Goal: Navigation & Orientation: Find specific page/section

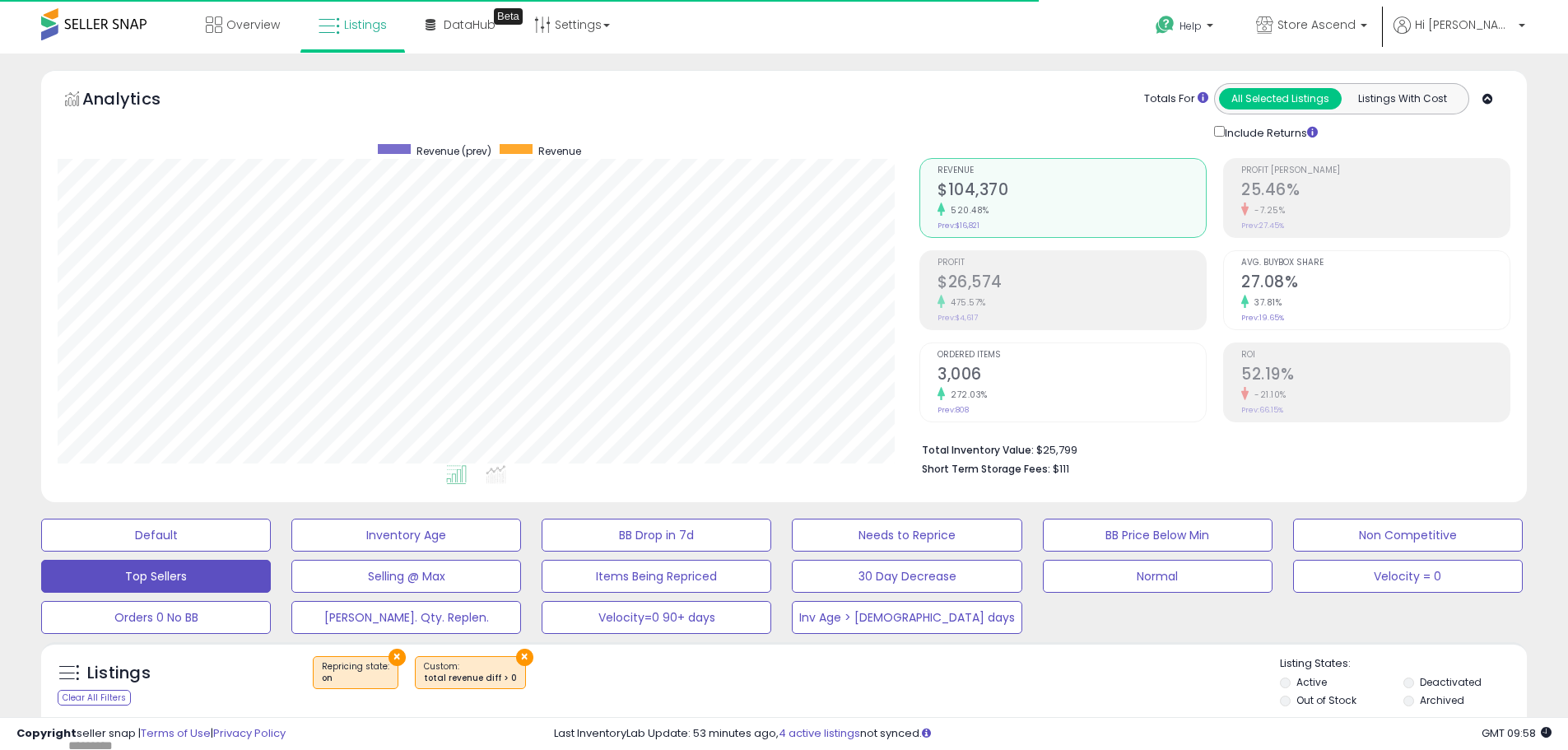
select select "**"
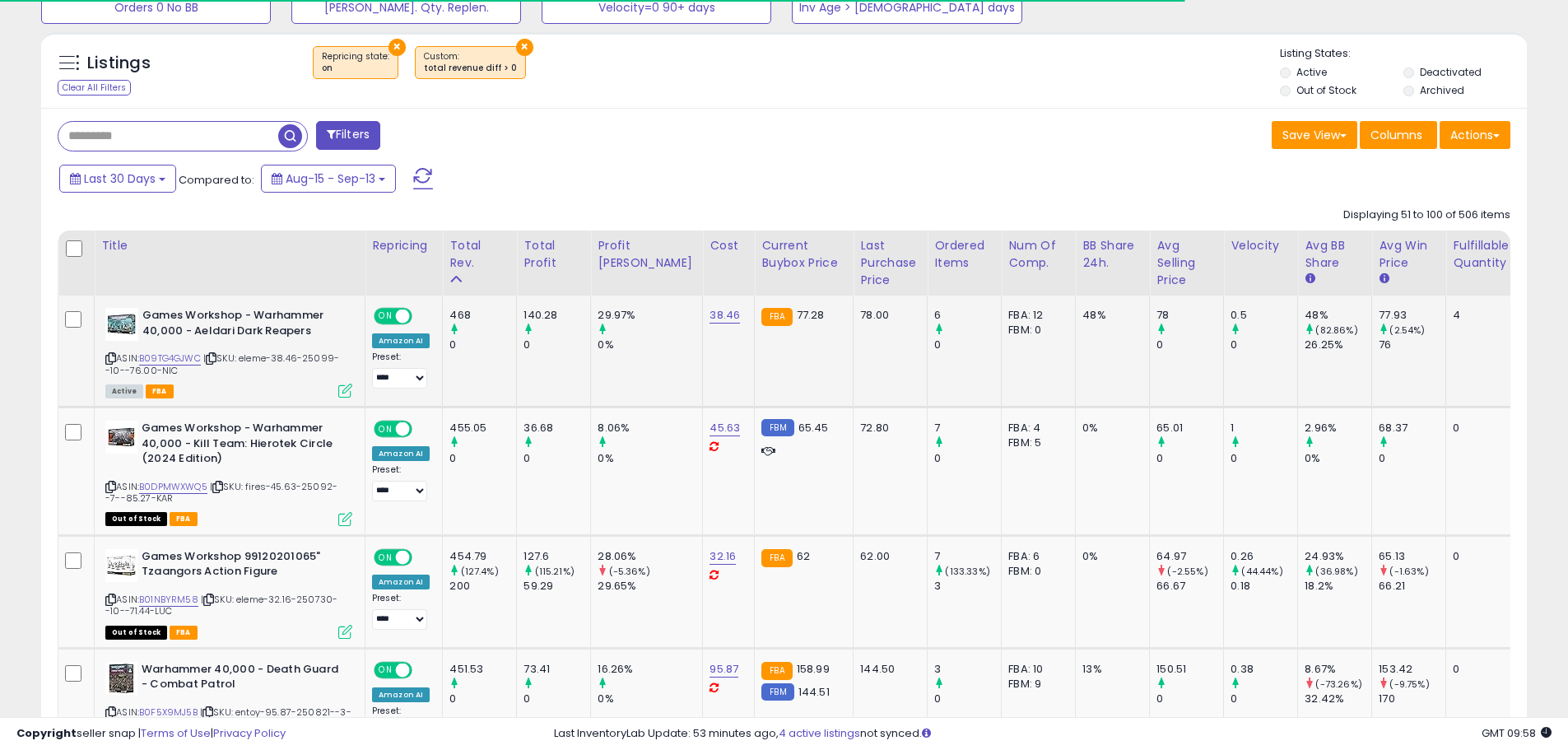
scroll to position [629, 0]
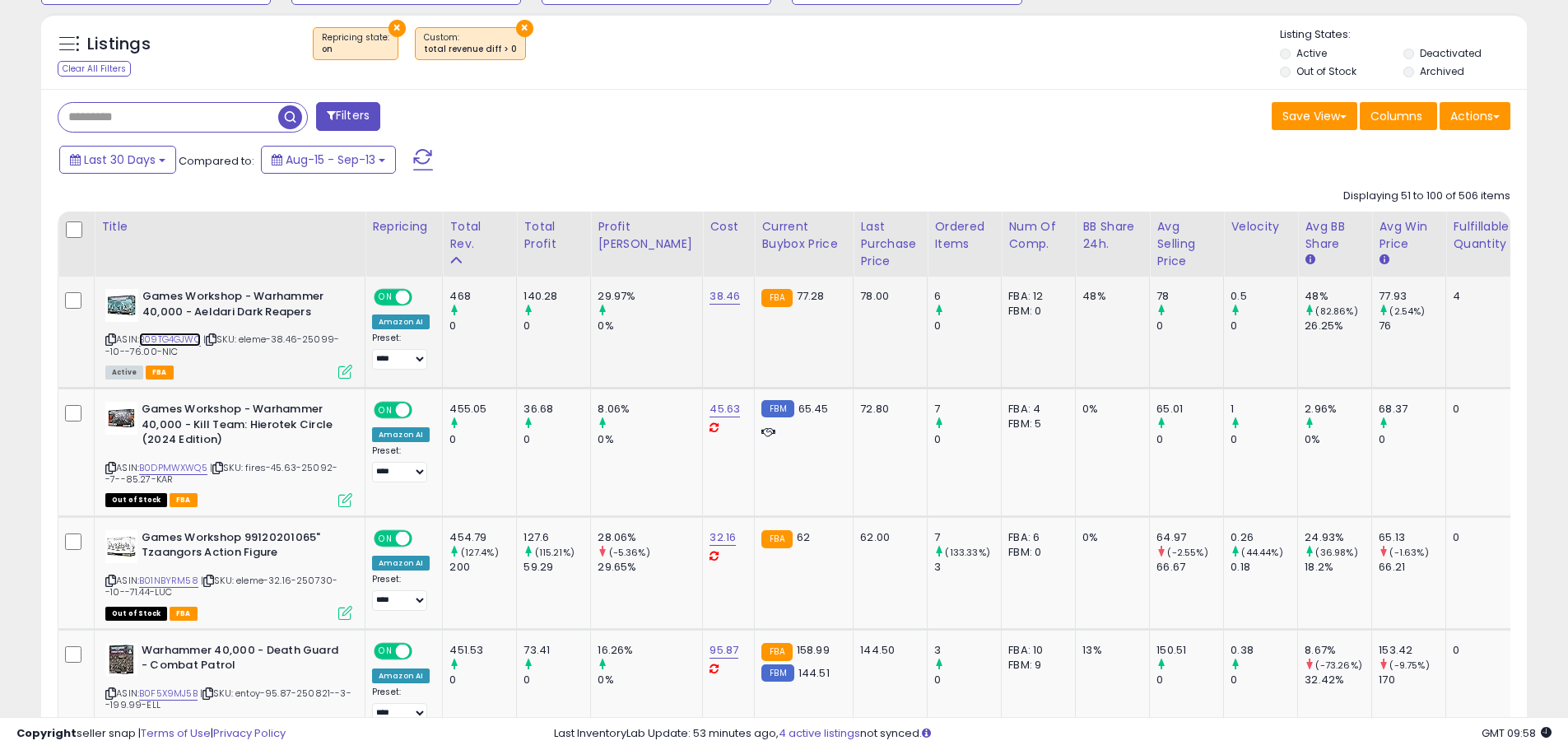
click at [179, 340] on link "B09TG4GJWC" at bounding box center [169, 339] width 61 height 14
click at [187, 466] on link "B0DPMWXWQ5" at bounding box center [172, 468] width 68 height 14
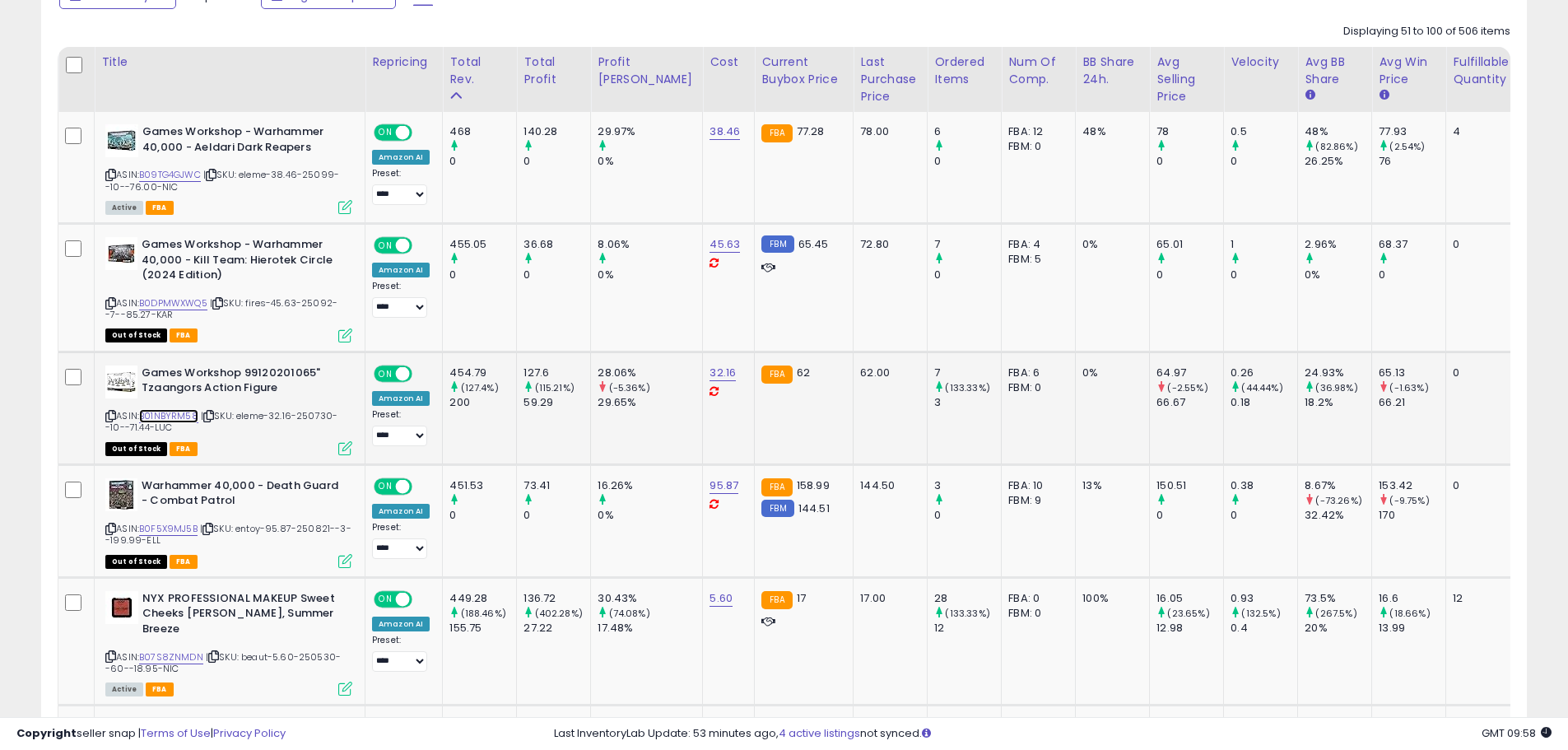
click at [182, 414] on link "B01NBYRM58" at bounding box center [169, 416] width 60 height 14
click at [182, 526] on link "B0F5X9MJ5B" at bounding box center [168, 529] width 59 height 14
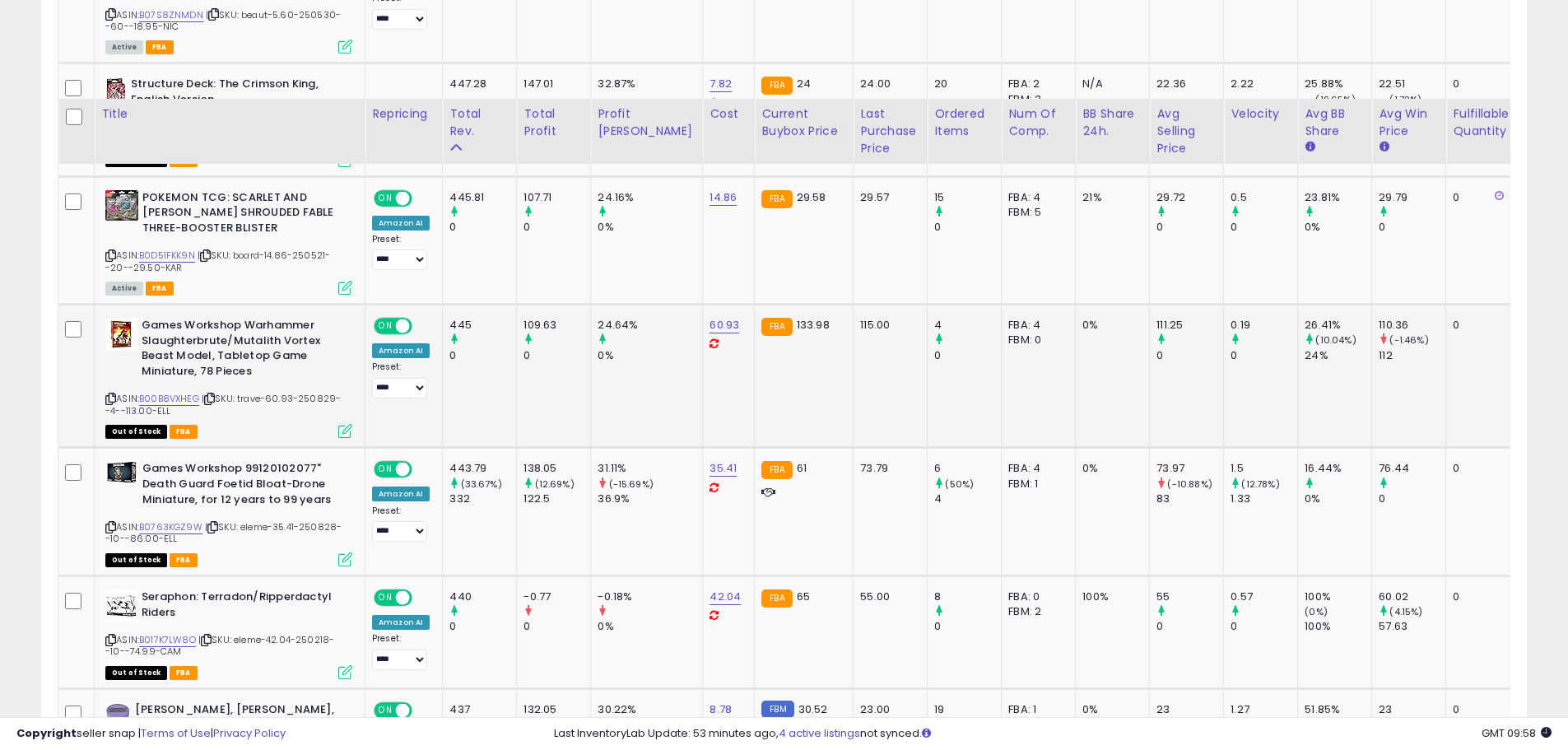
scroll to position [1535, 0]
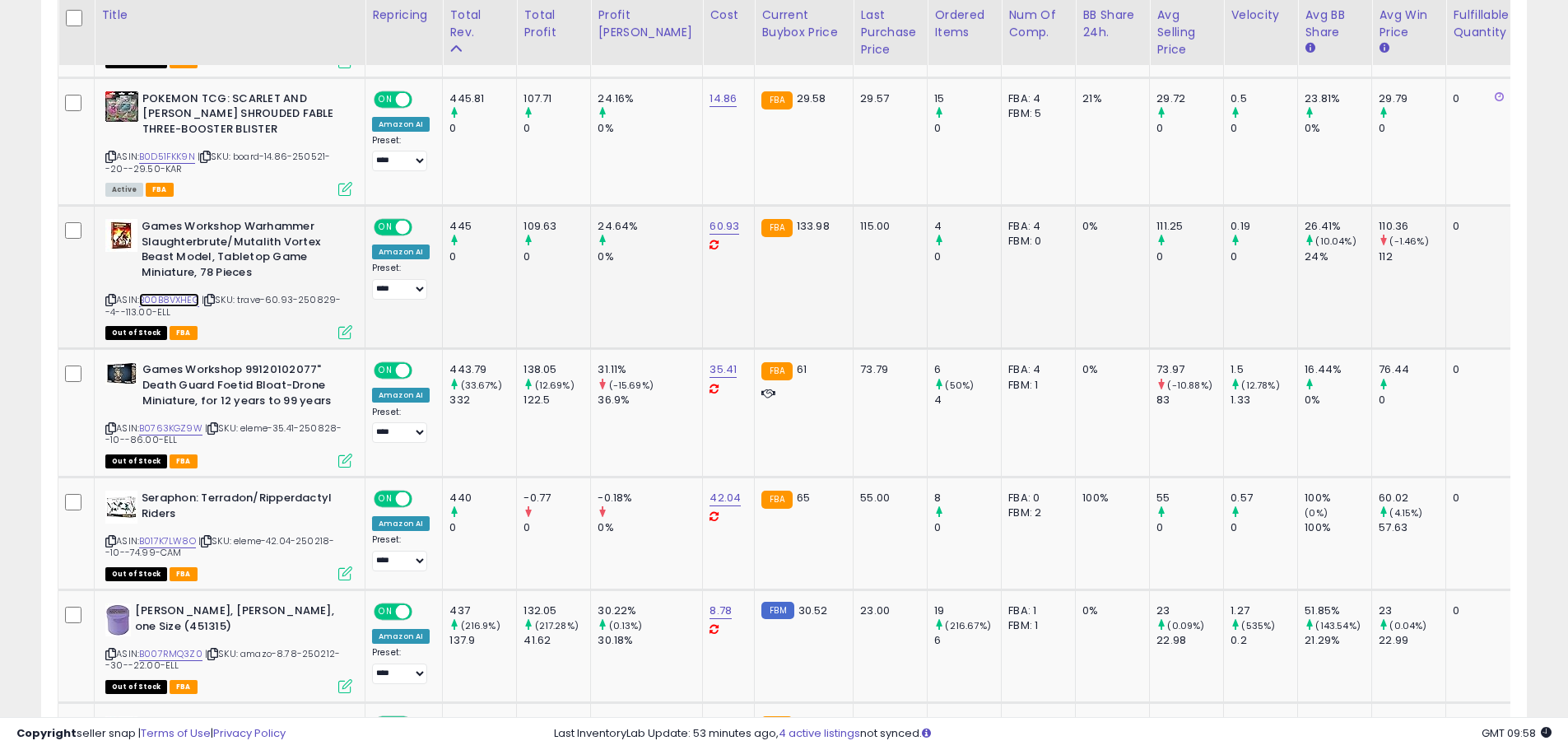
click at [174, 301] on link "B00B8VXHEG" at bounding box center [169, 300] width 61 height 14
click at [175, 432] on link "B0763KGZ9W" at bounding box center [170, 429] width 63 height 14
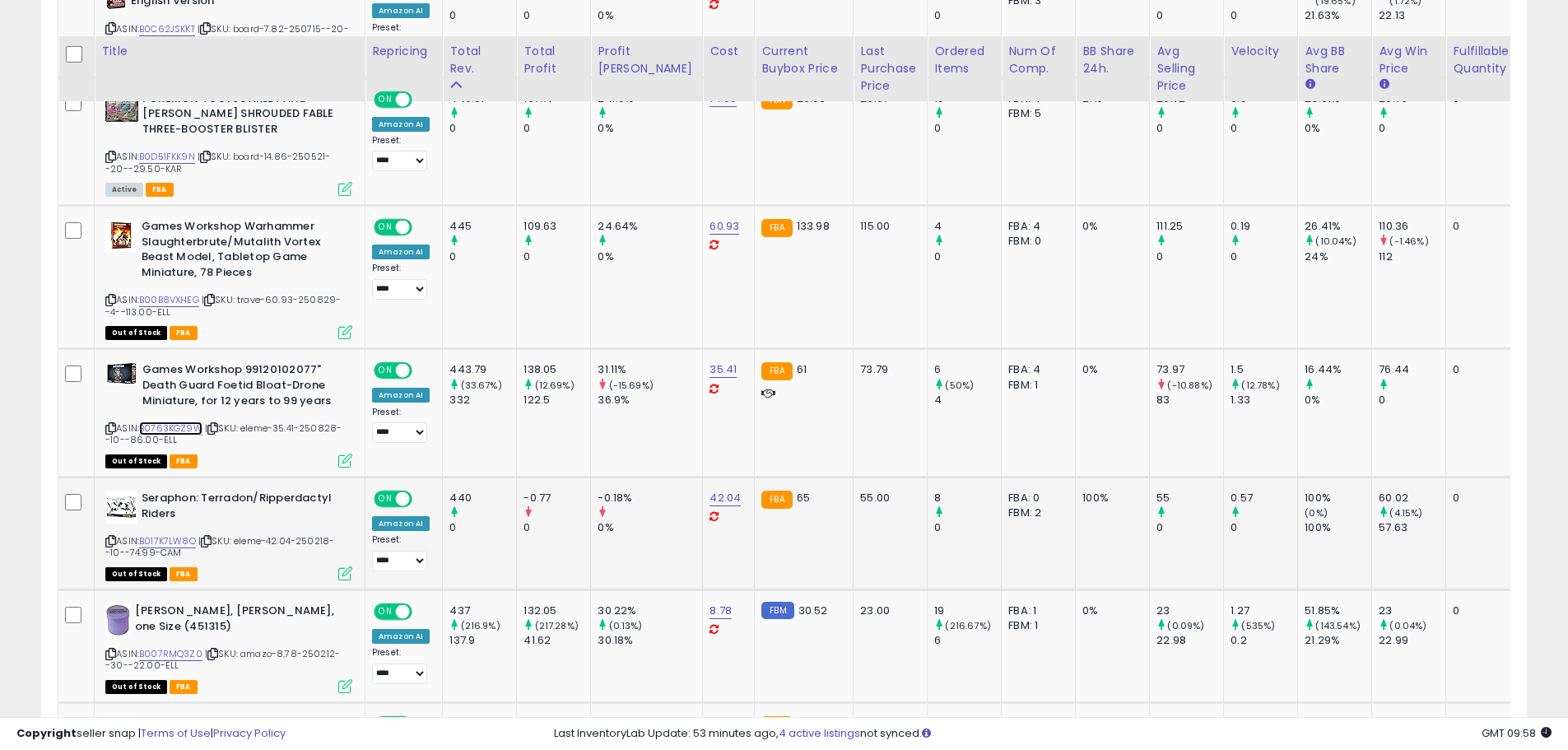
scroll to position [1700, 0]
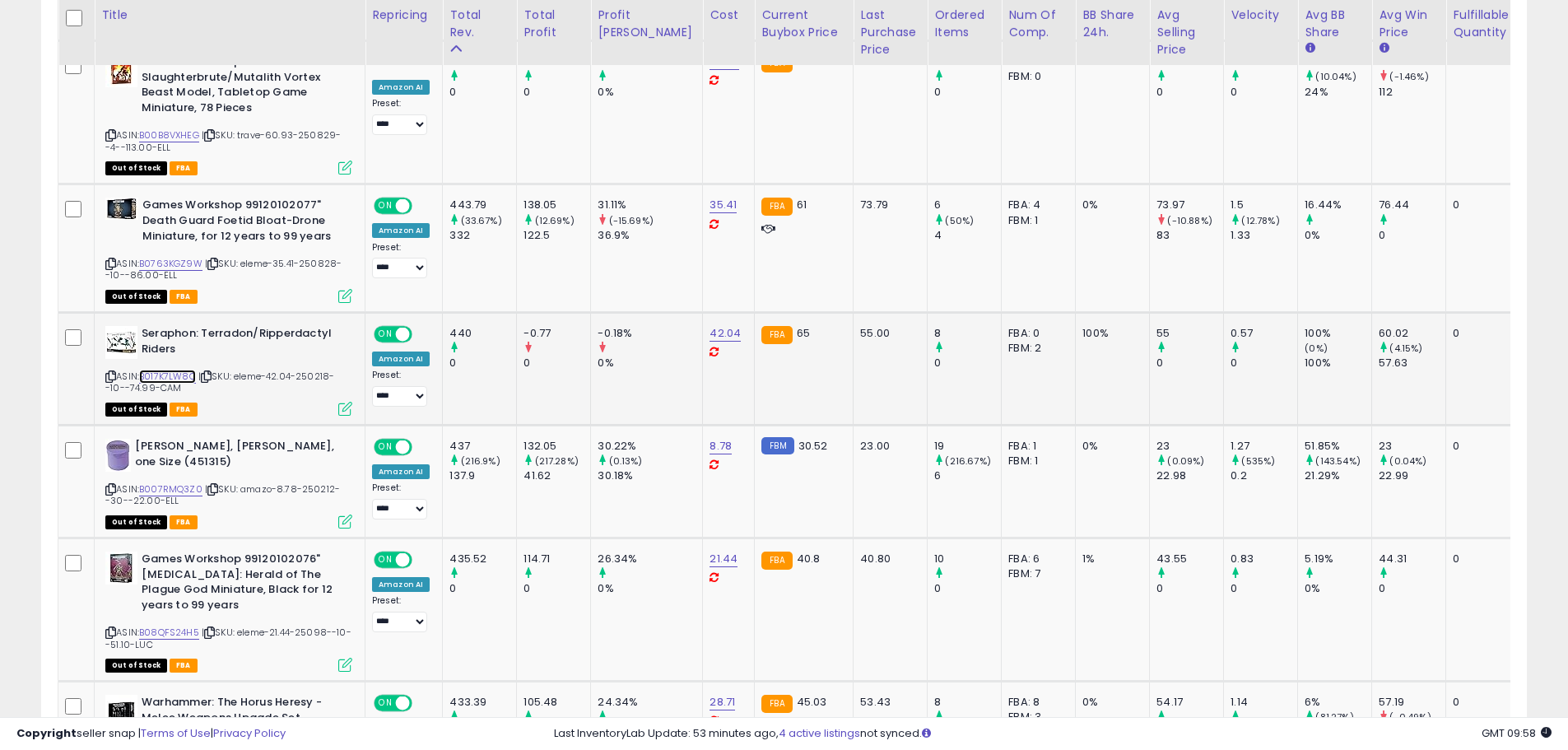
click at [183, 375] on link "B017K7LW8O" at bounding box center [167, 376] width 57 height 14
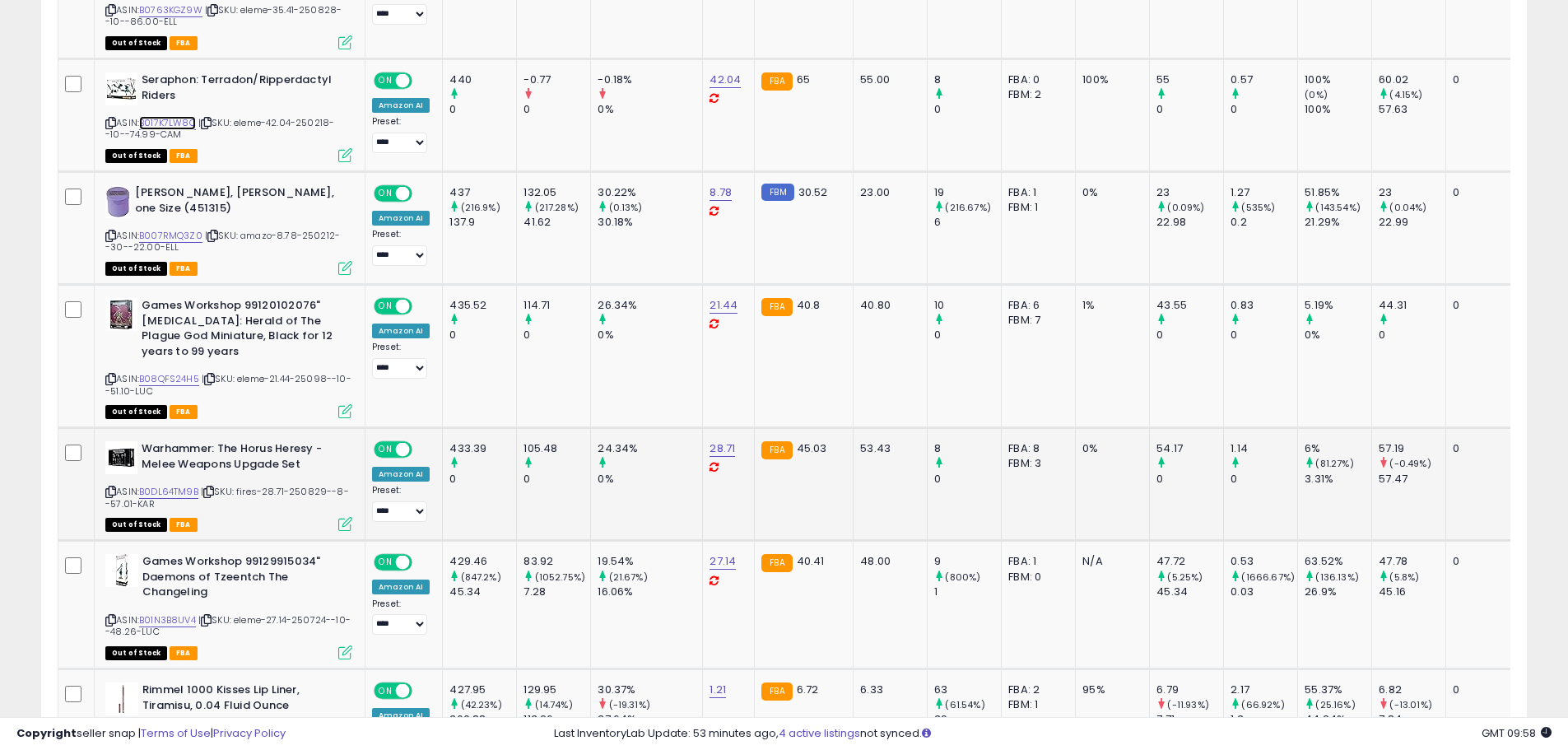
scroll to position [2112, 0]
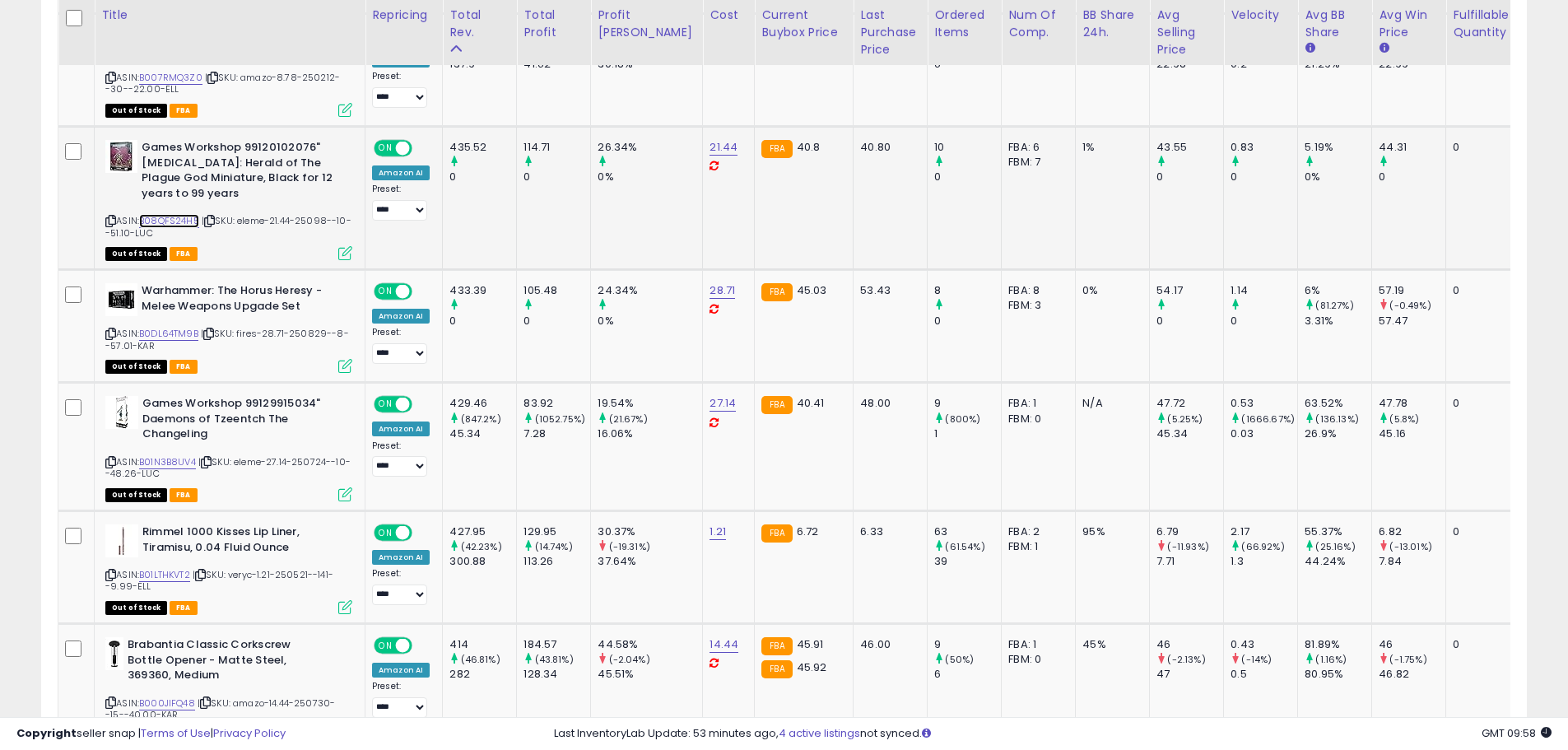
click at [164, 216] on link "B08QFS24H5" at bounding box center [169, 221] width 61 height 14
click at [178, 330] on link "B0DL64TM9B" at bounding box center [169, 334] width 60 height 14
click at [172, 457] on link "B01N3B8UV4" at bounding box center [167, 462] width 57 height 14
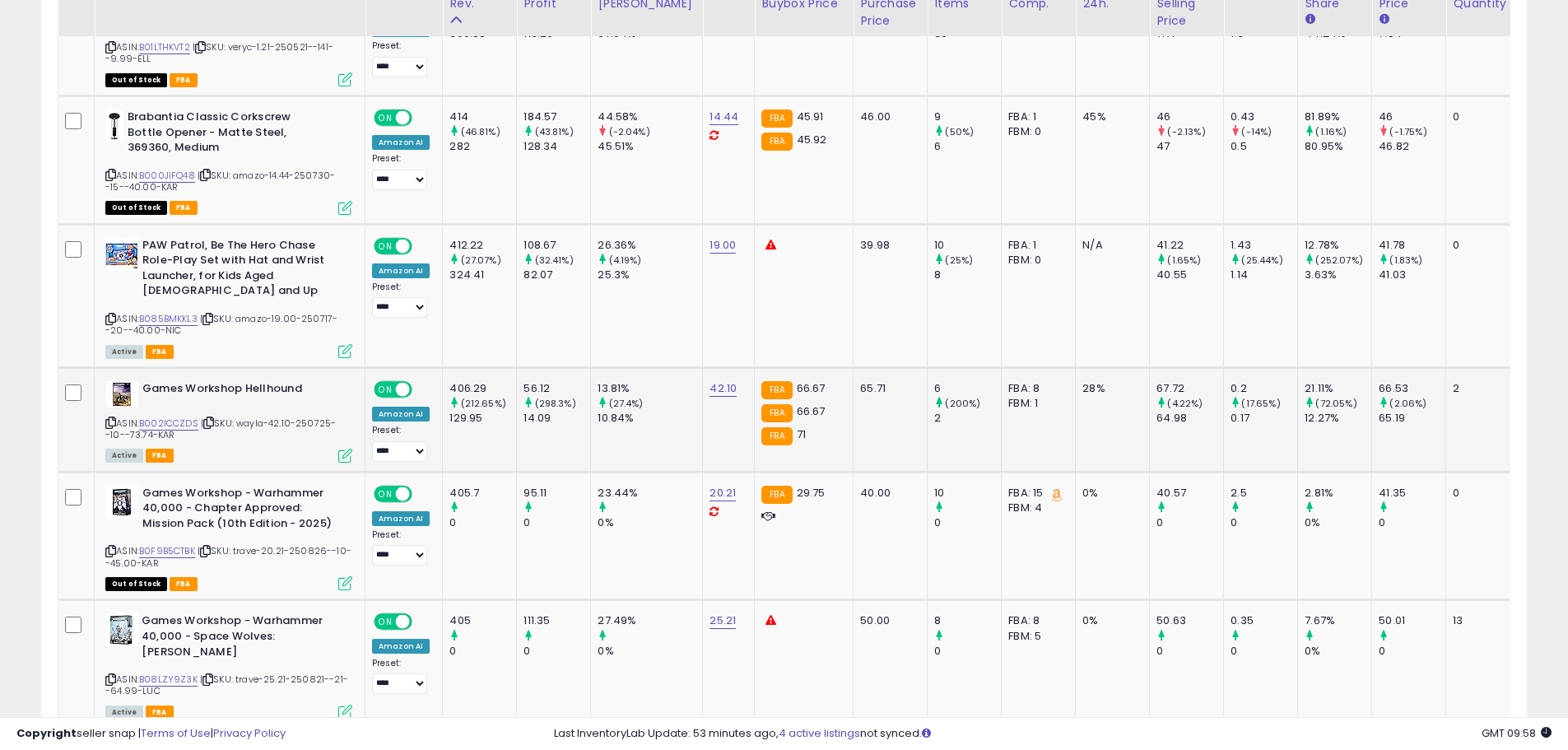
scroll to position [2689, 0]
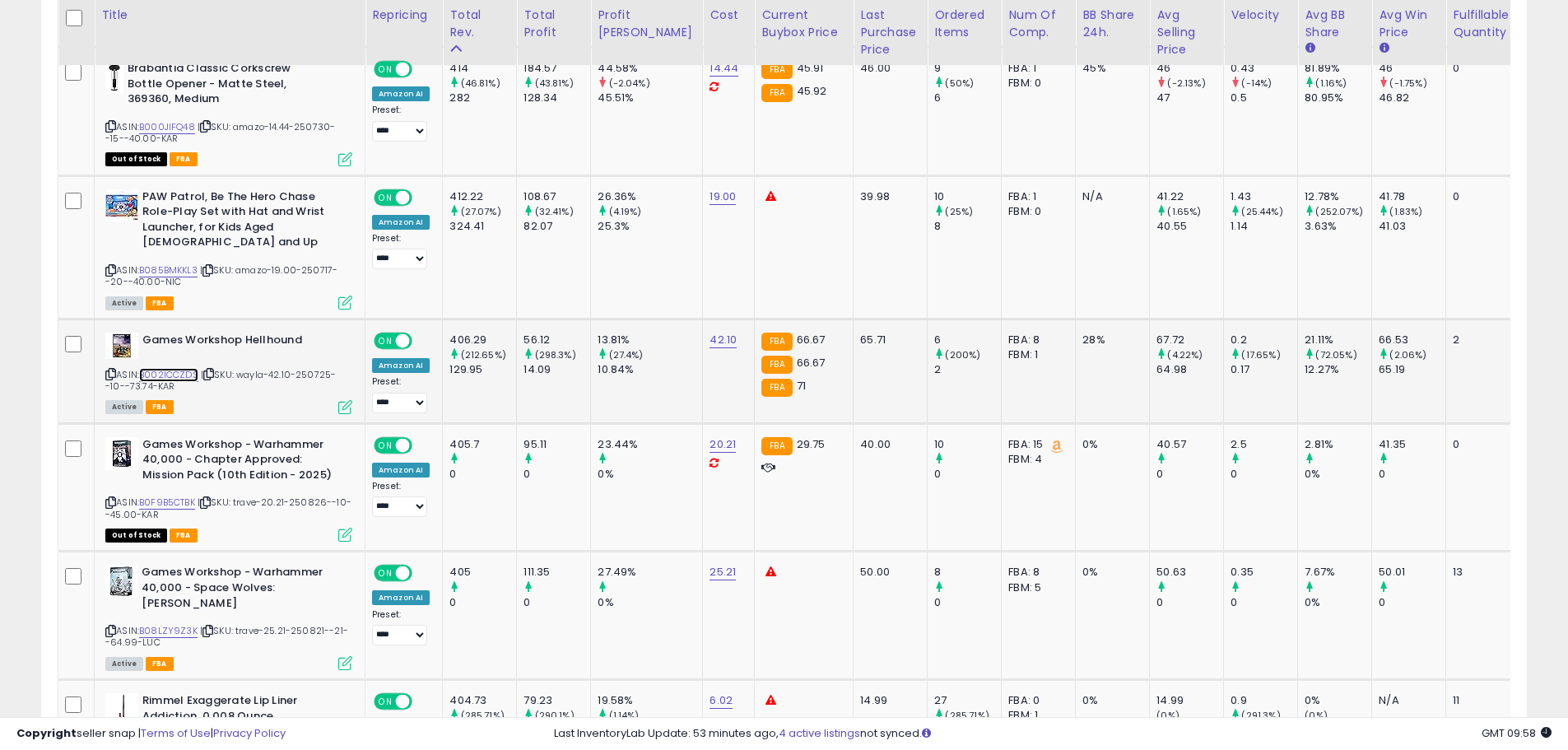
click at [180, 368] on link "B002ICCZDS" at bounding box center [169, 375] width 60 height 14
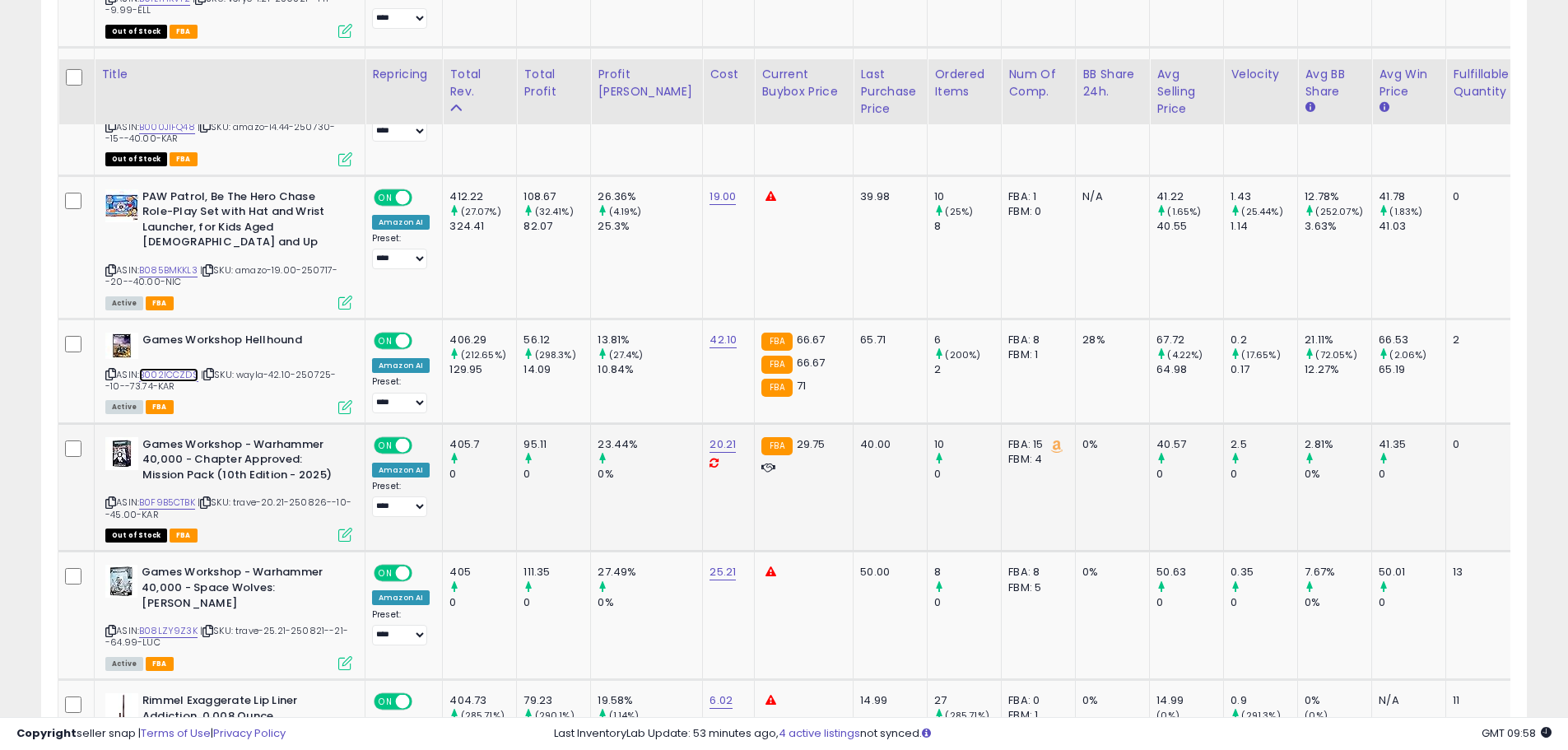
scroll to position [2936, 0]
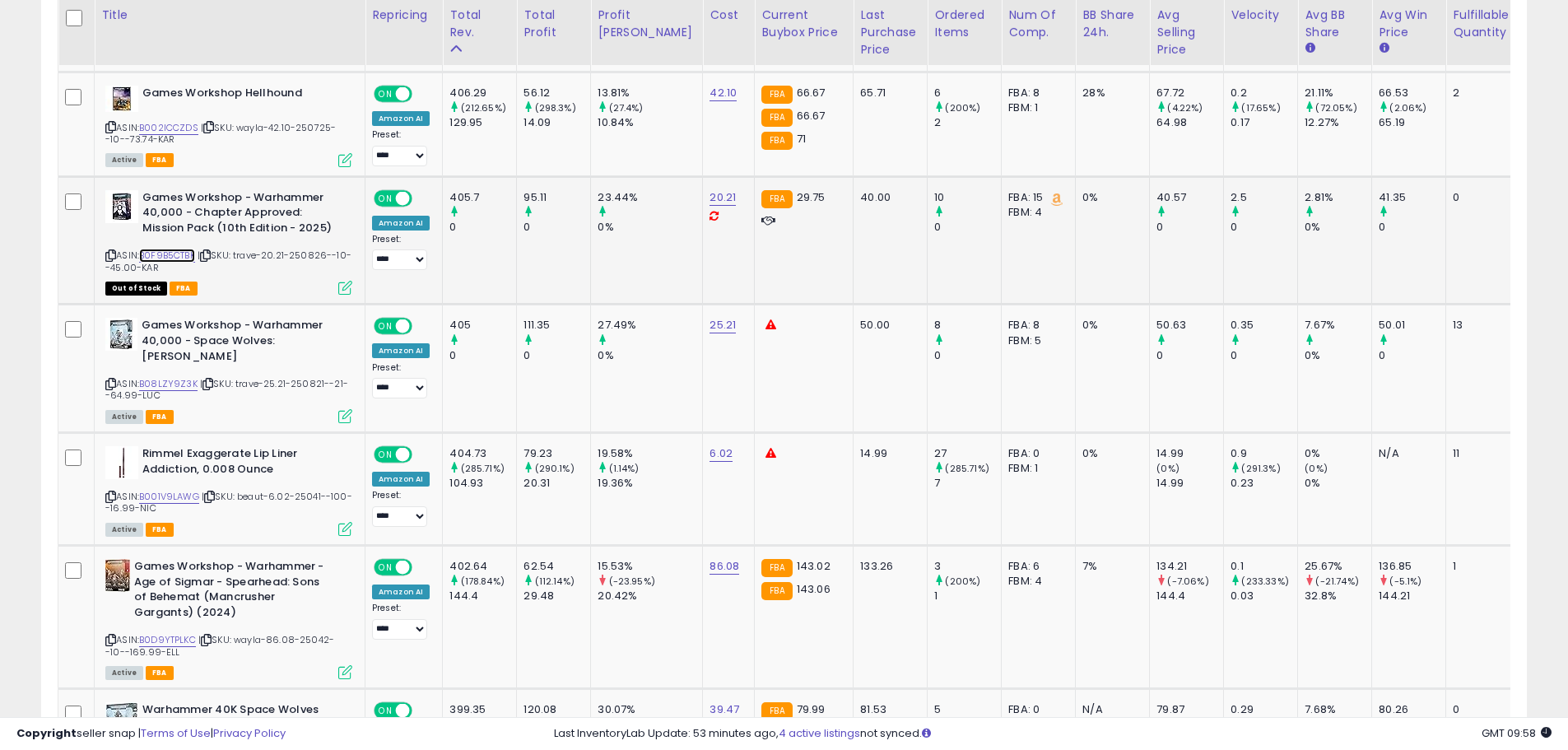
click at [176, 249] on link "B0F9B5CTBK" at bounding box center [167, 255] width 56 height 14
click at [181, 377] on link "B08LZY9Z3K" at bounding box center [168, 384] width 59 height 14
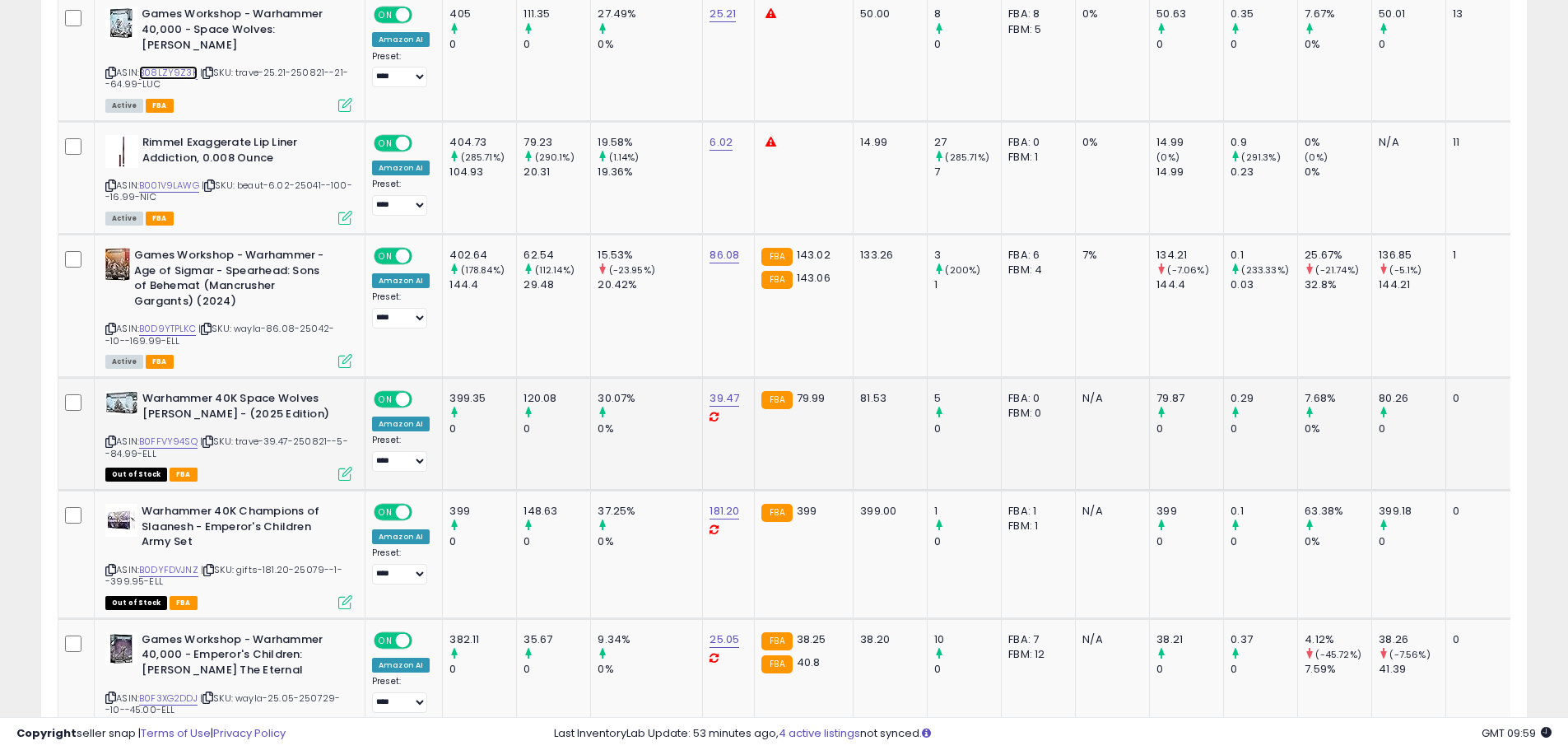
scroll to position [3266, 0]
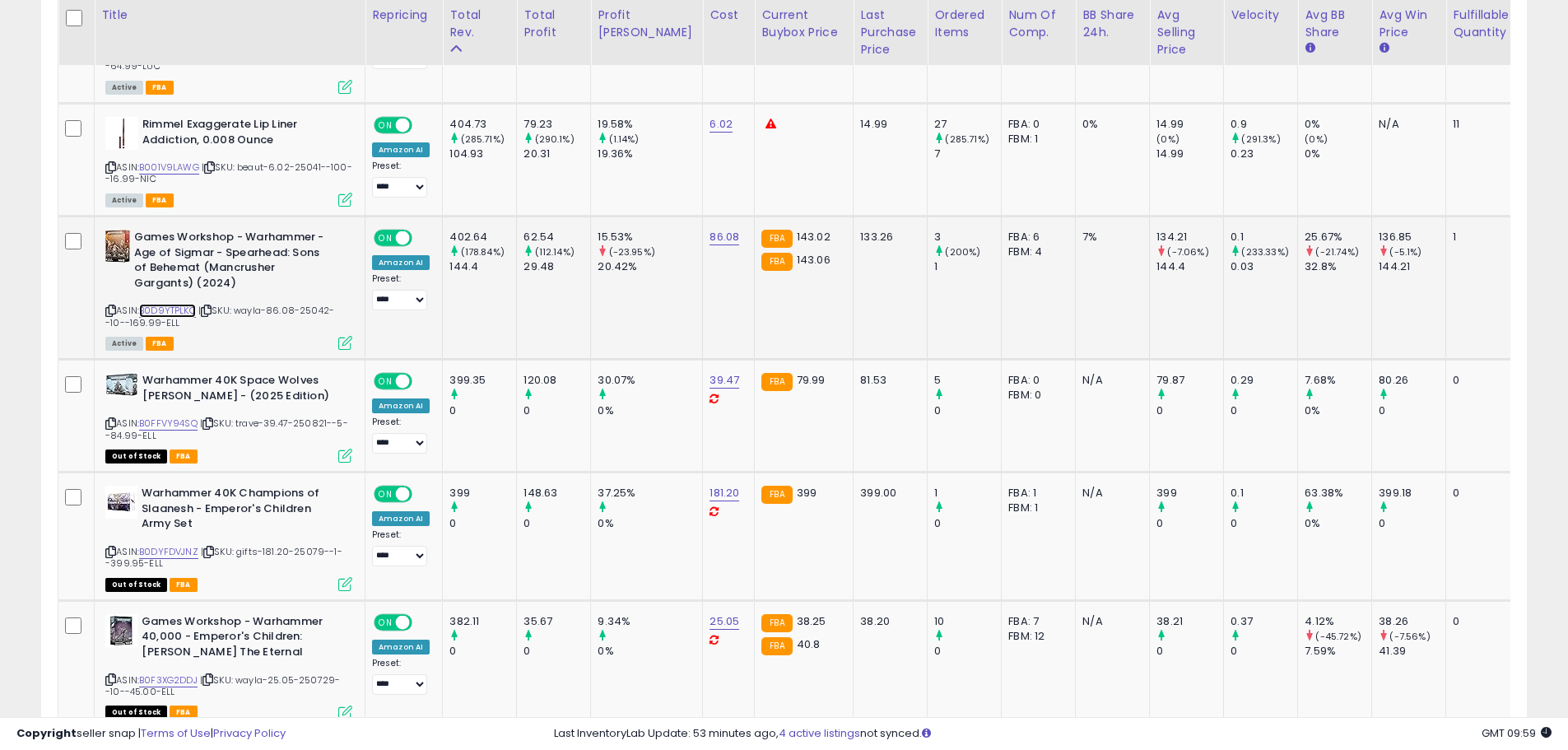
click at [182, 304] on link "B0D9YTPLKC" at bounding box center [167, 310] width 57 height 14
click at [189, 416] on link "B0FFVY94SQ" at bounding box center [168, 423] width 59 height 14
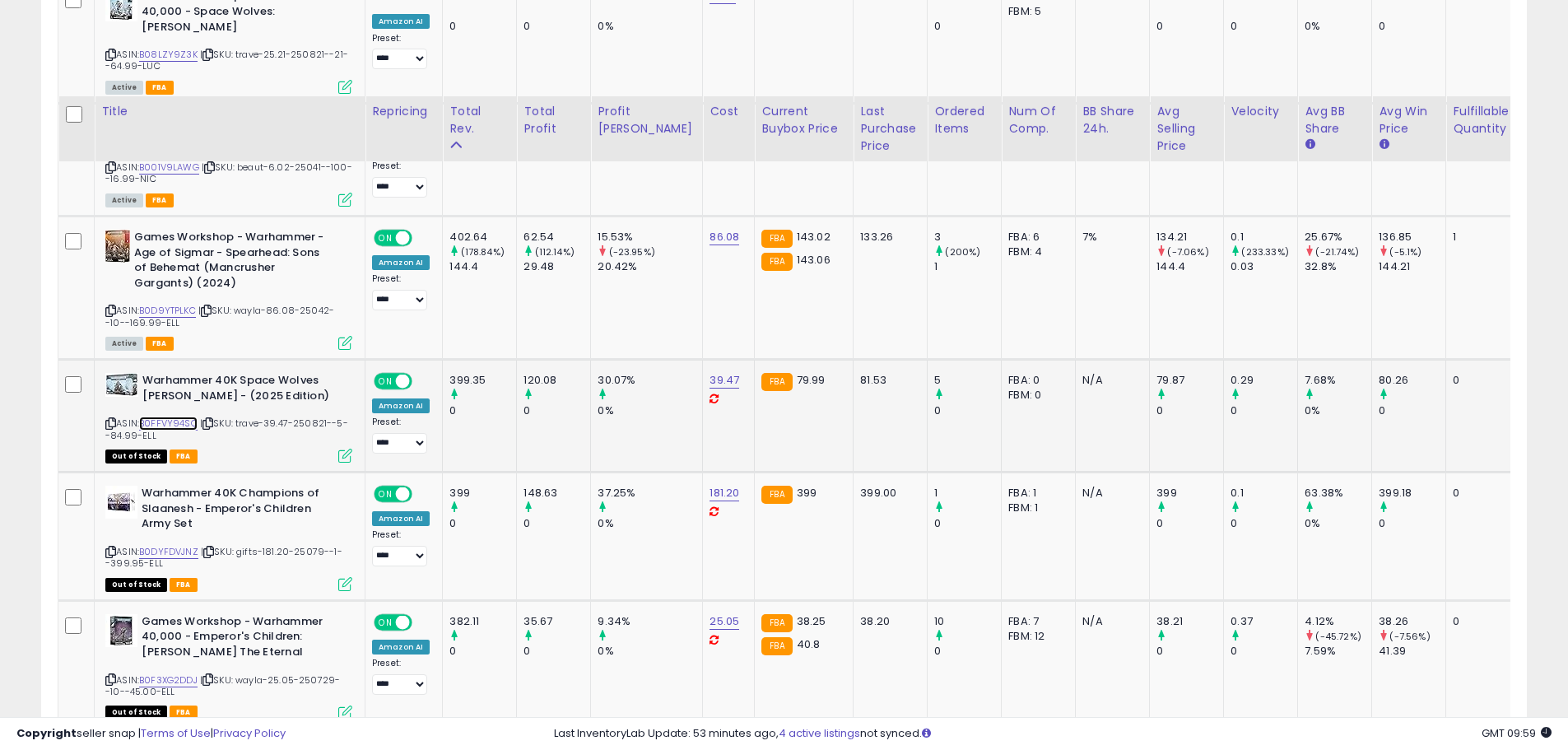
scroll to position [3430, 0]
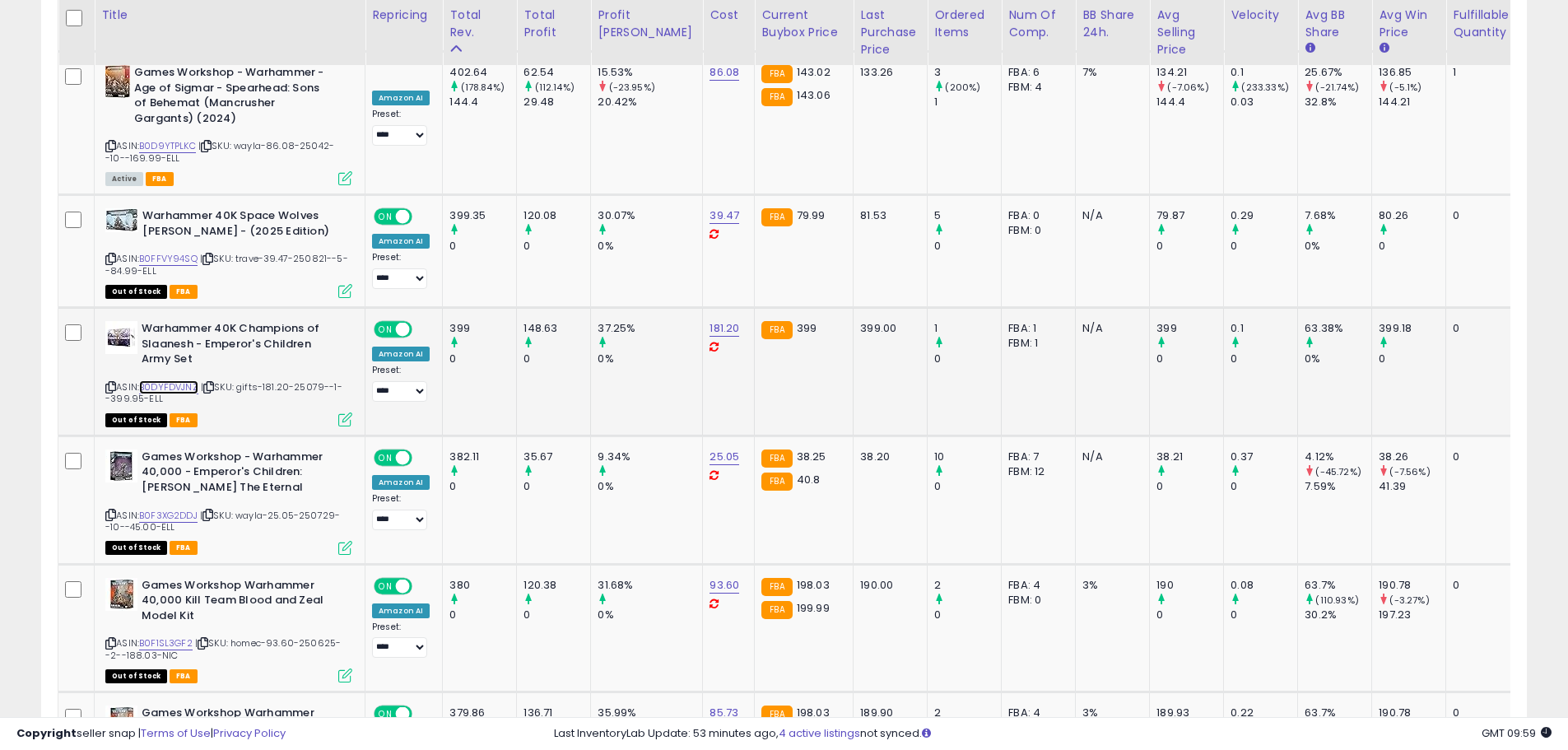
click at [168, 380] on link "B0DYFDVJNZ" at bounding box center [169, 387] width 60 height 14
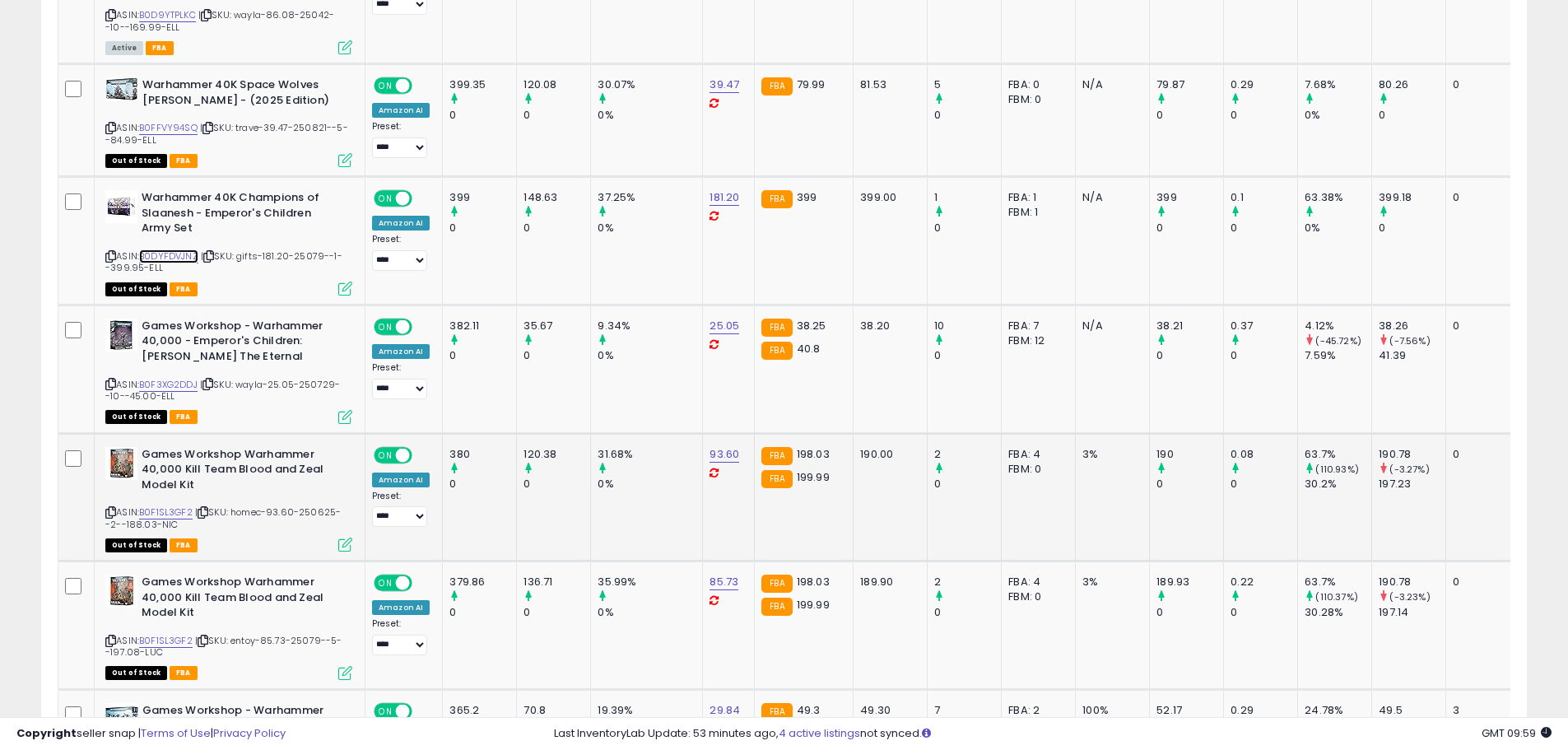
scroll to position [3677, 0]
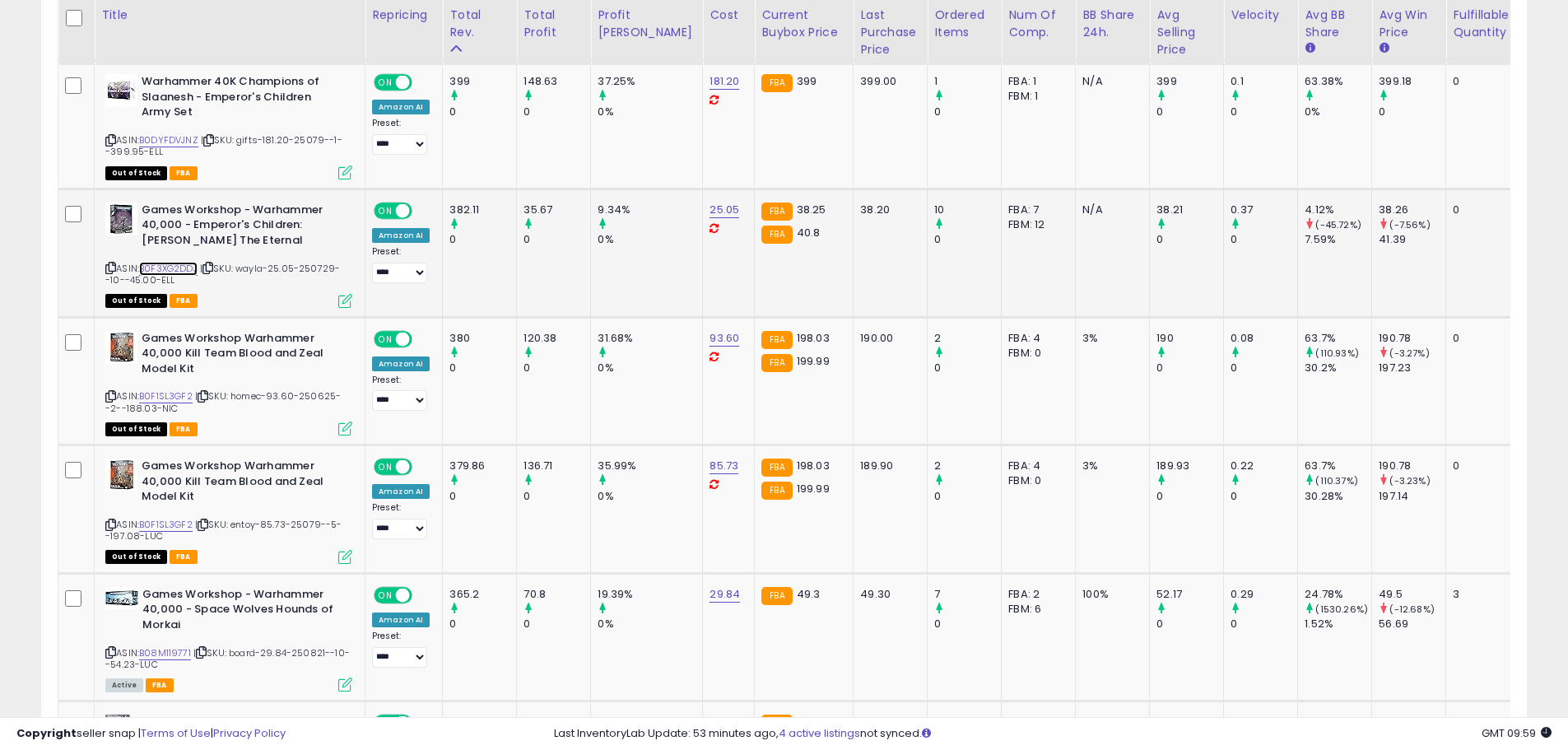
click at [183, 262] on link "B0F3XG2DDJ" at bounding box center [168, 268] width 59 height 14
click at [177, 389] on link "B0F1SL3GF2" at bounding box center [165, 396] width 53 height 14
click at [164, 518] on link "B0F1SL3GF2" at bounding box center [165, 525] width 53 height 14
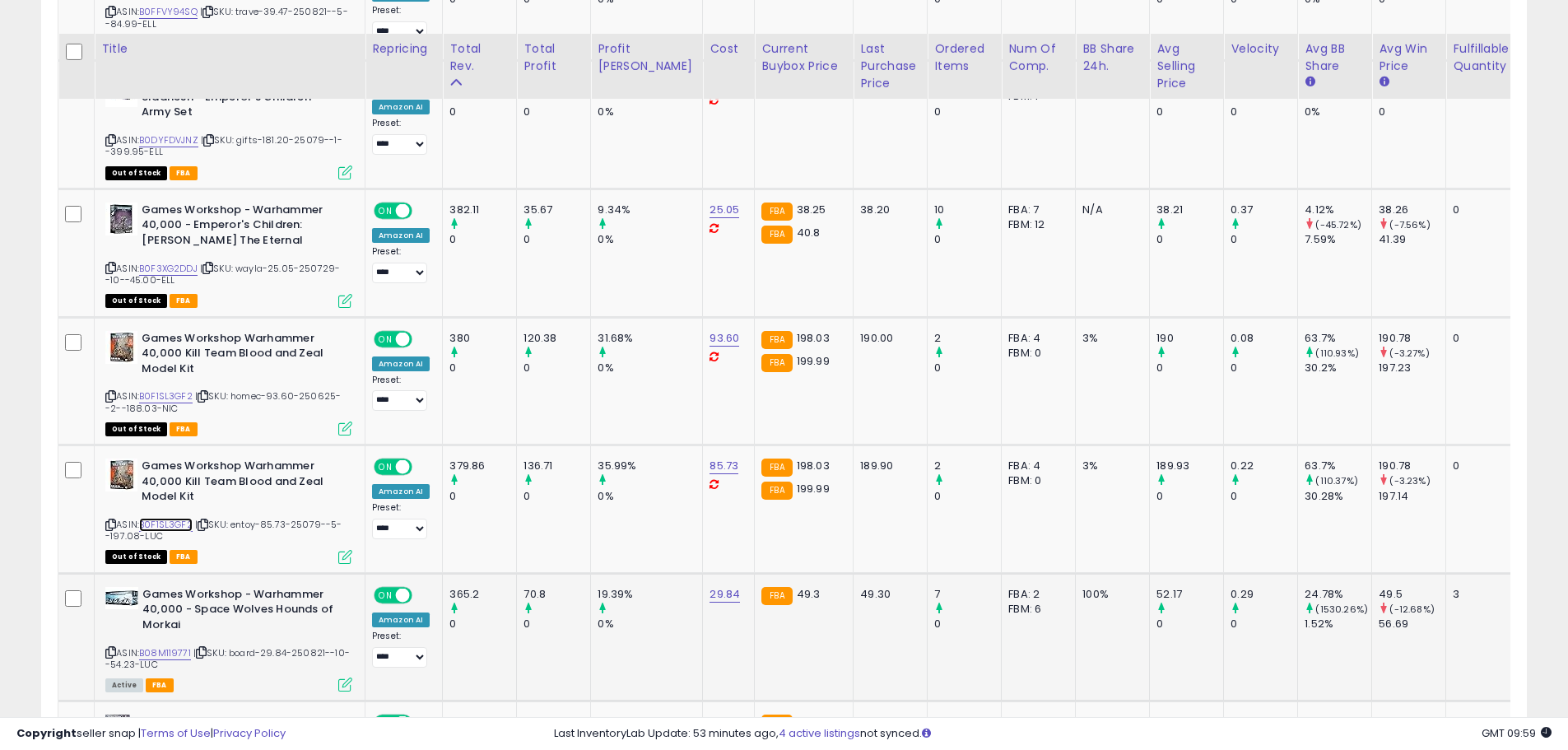
scroll to position [3842, 0]
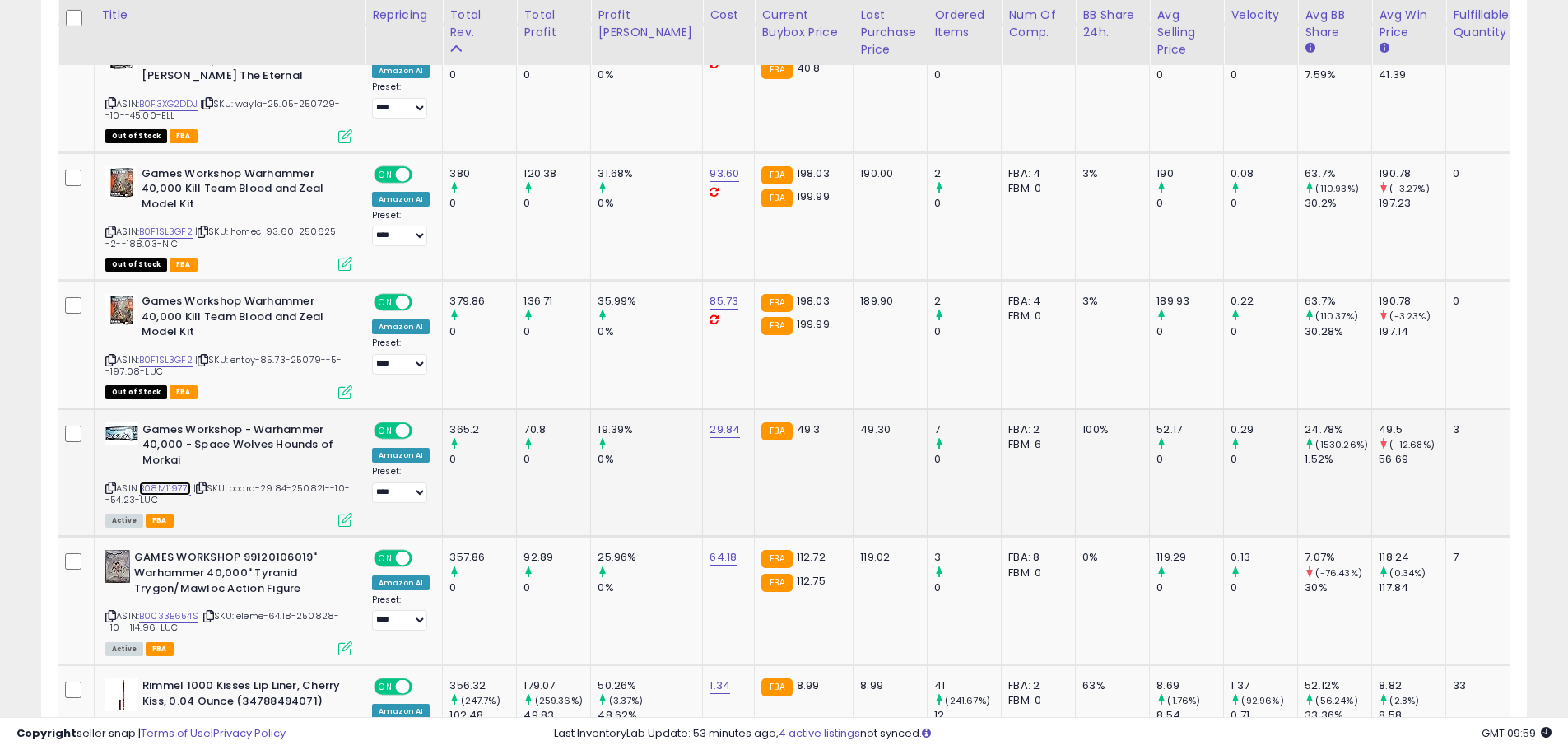
click at [165, 482] on link "B08M119771" at bounding box center [165, 488] width 52 height 14
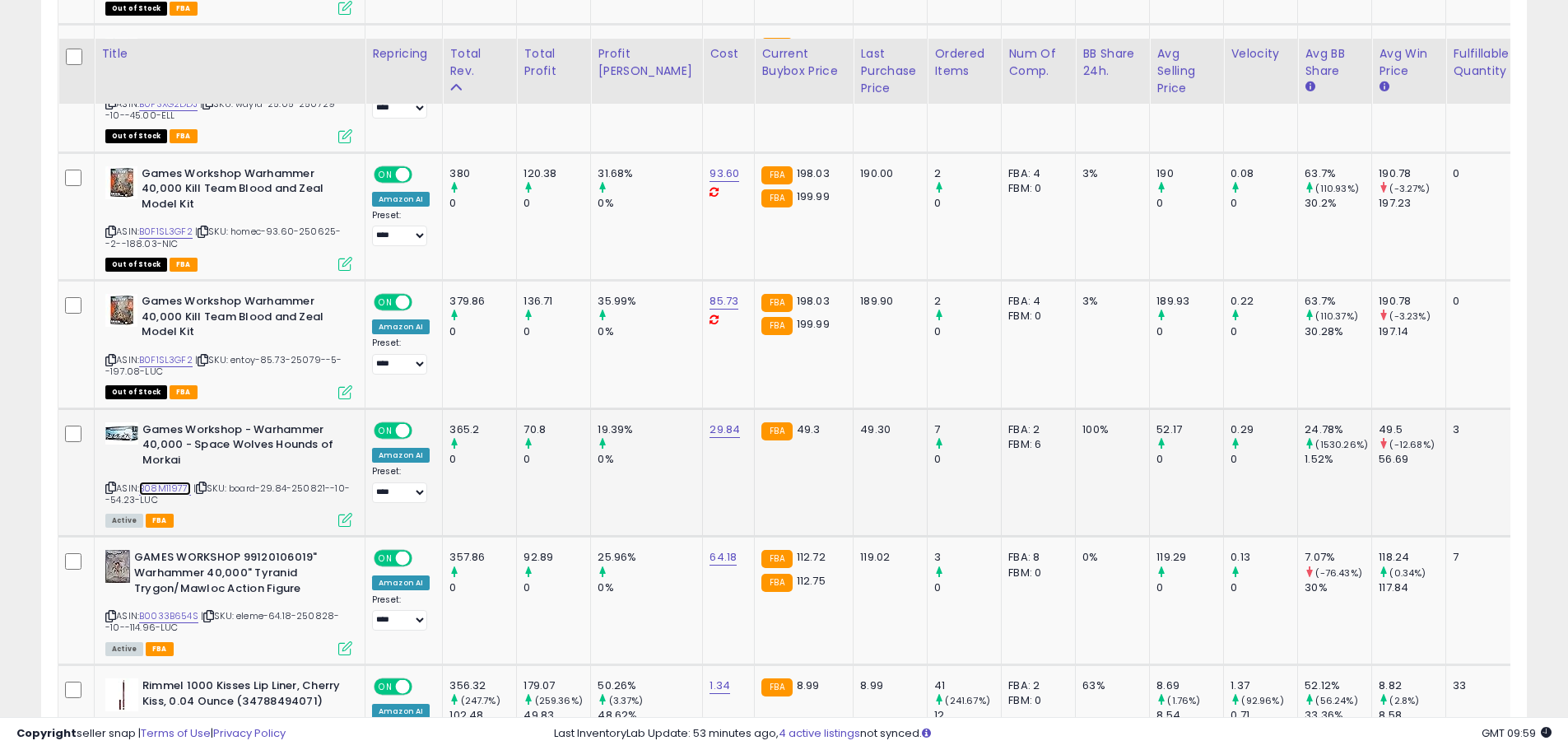
scroll to position [4006, 0]
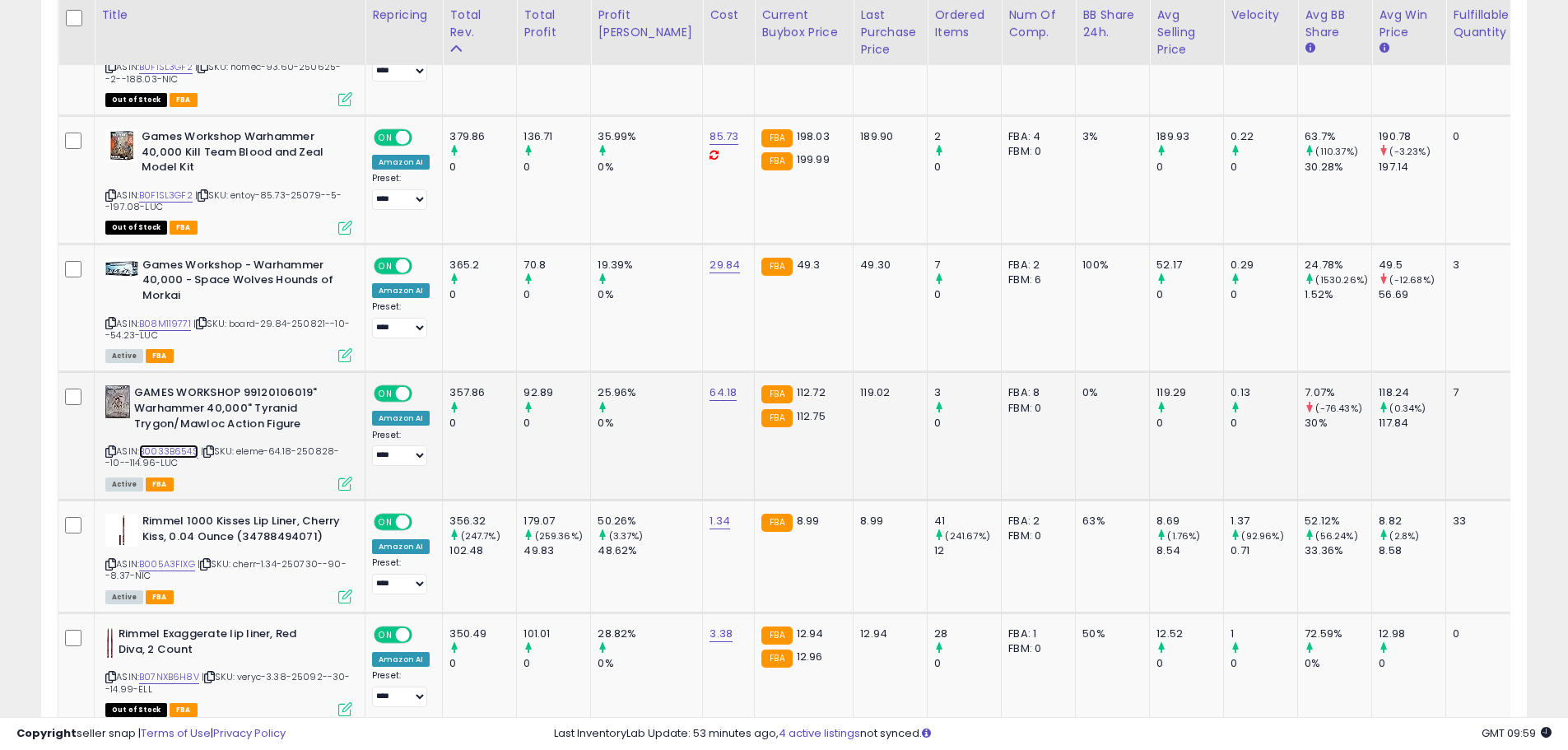
click at [172, 444] on link "B0033B654S" at bounding box center [169, 451] width 60 height 14
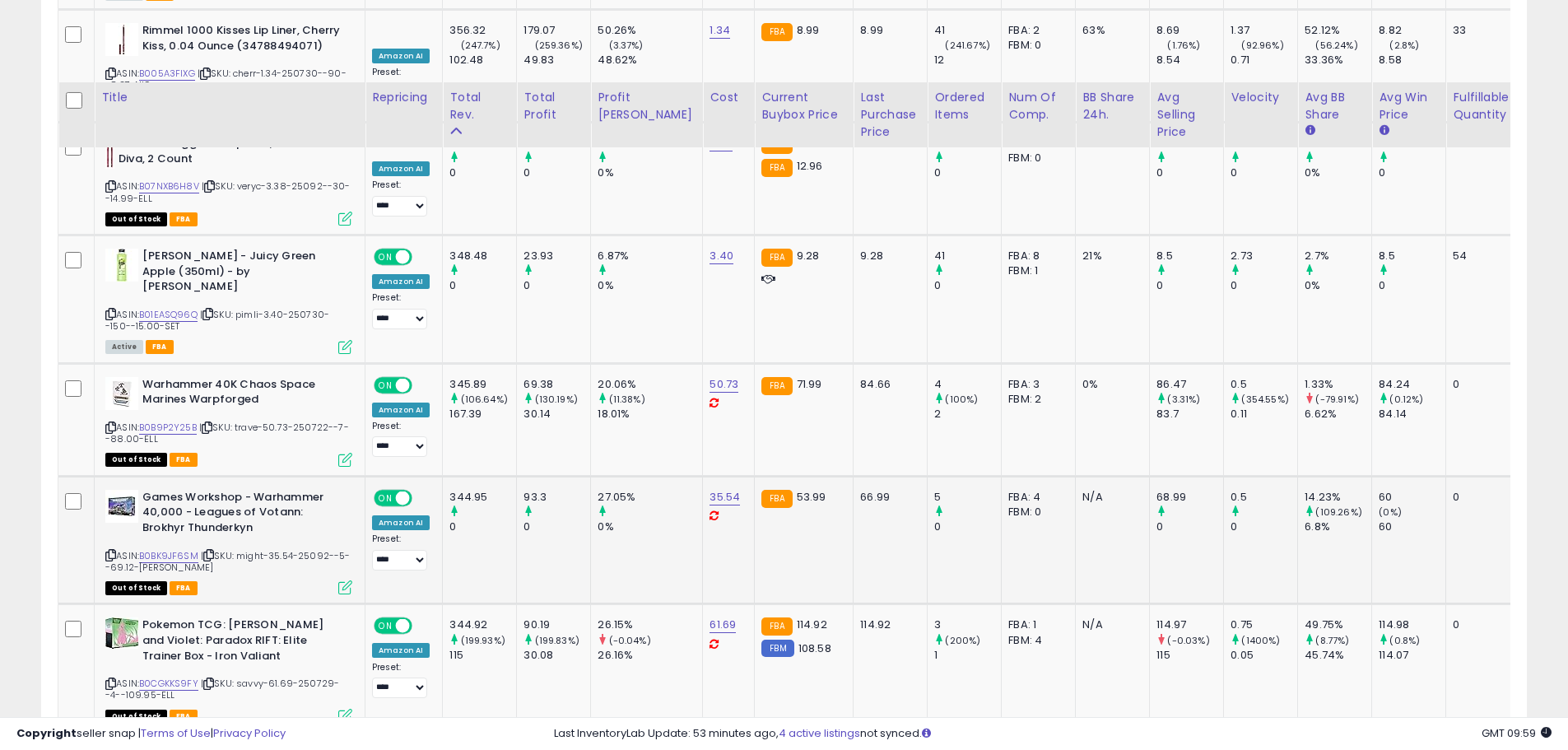
scroll to position [4583, 0]
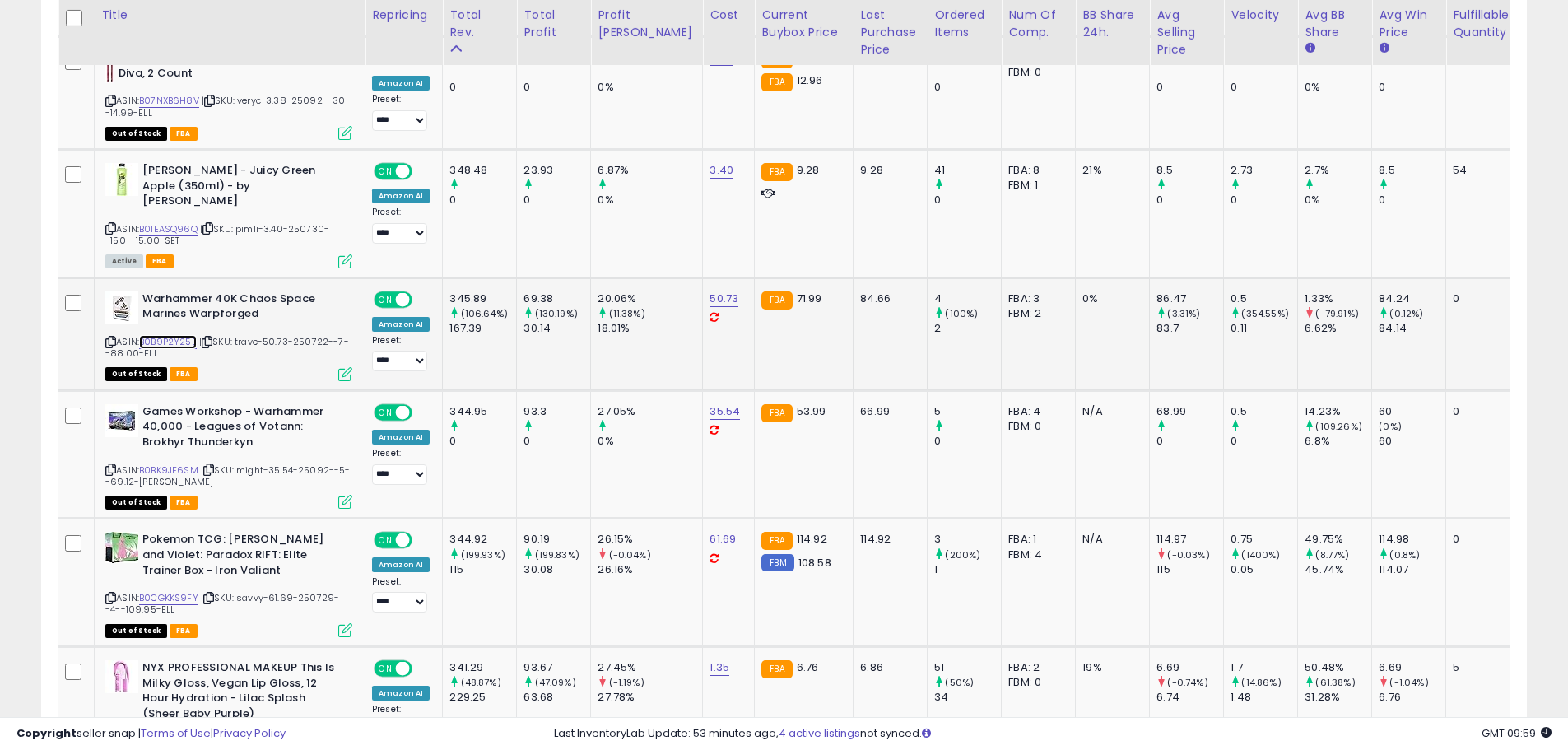
click at [177, 335] on link "B0B9P2Y25B" at bounding box center [168, 342] width 58 height 14
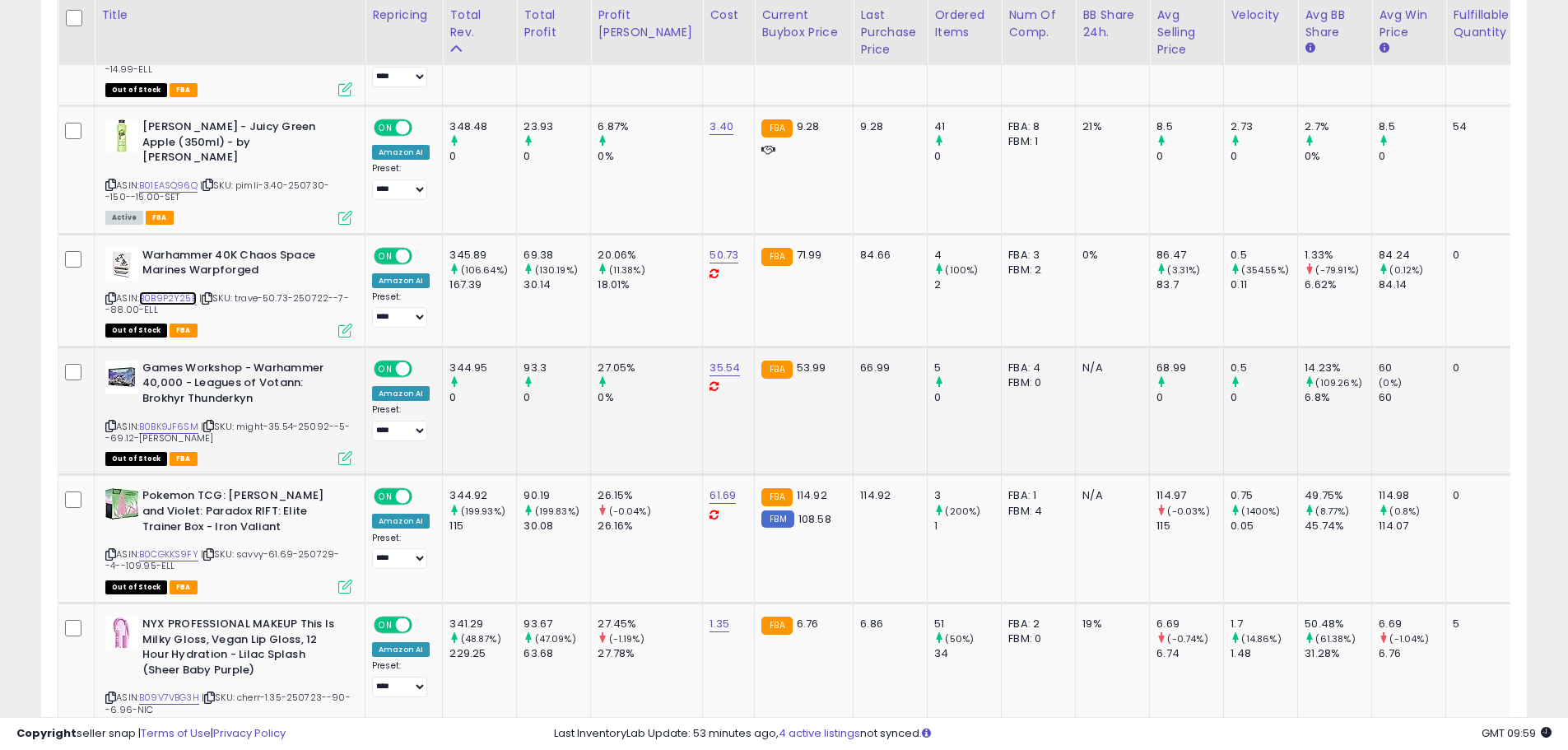
scroll to position [4666, 0]
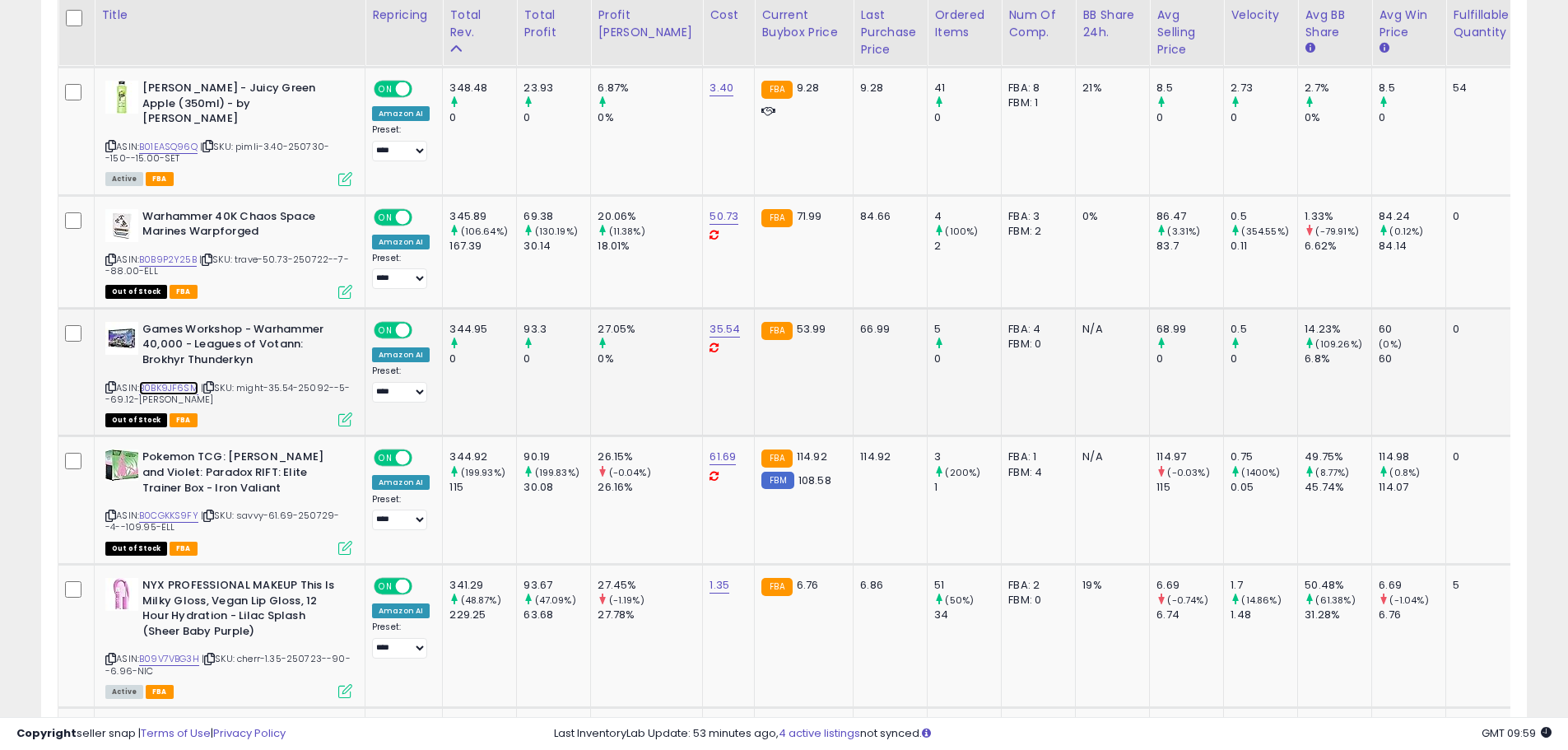
click at [171, 381] on link "B0BK9JF6SM" at bounding box center [169, 388] width 60 height 14
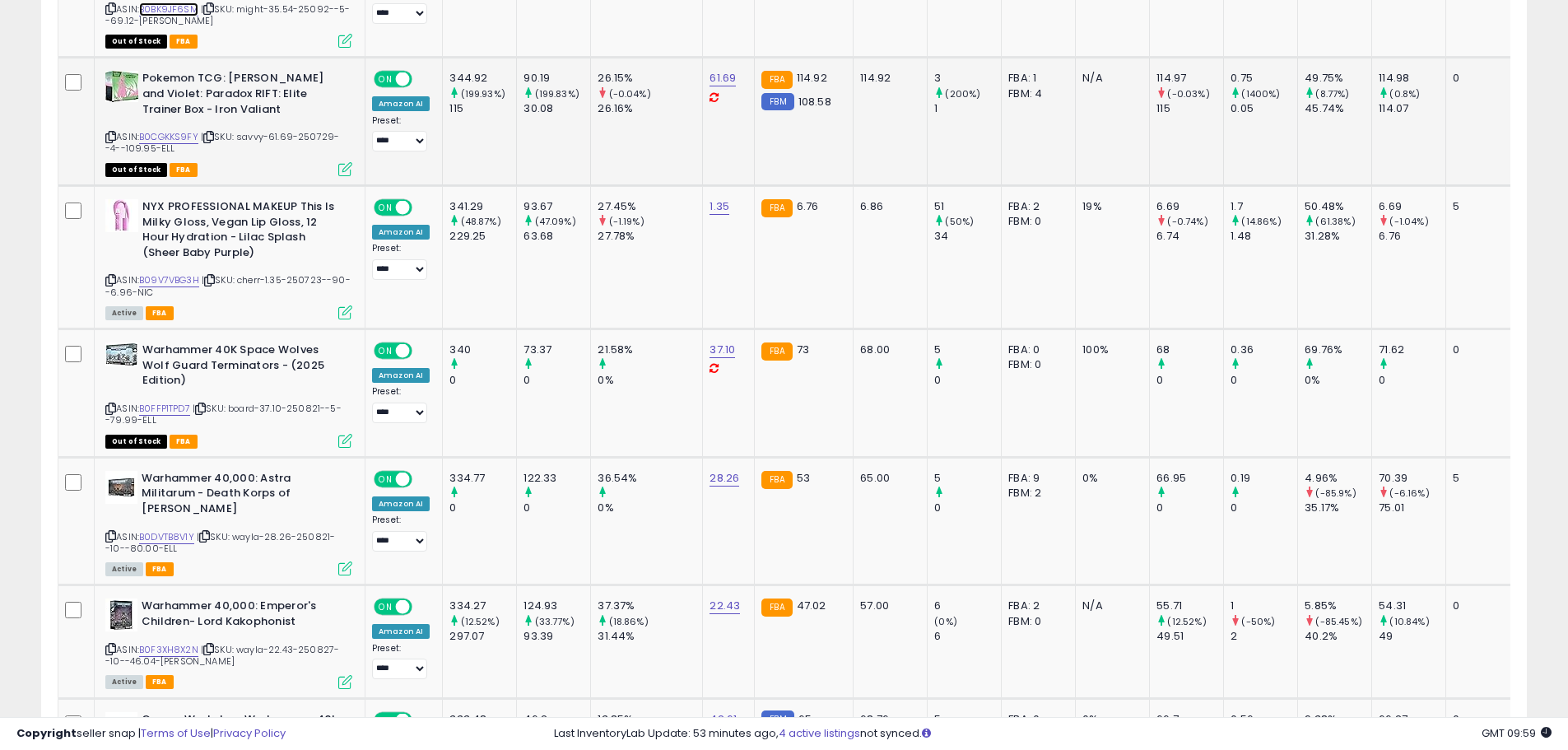
scroll to position [5078, 0]
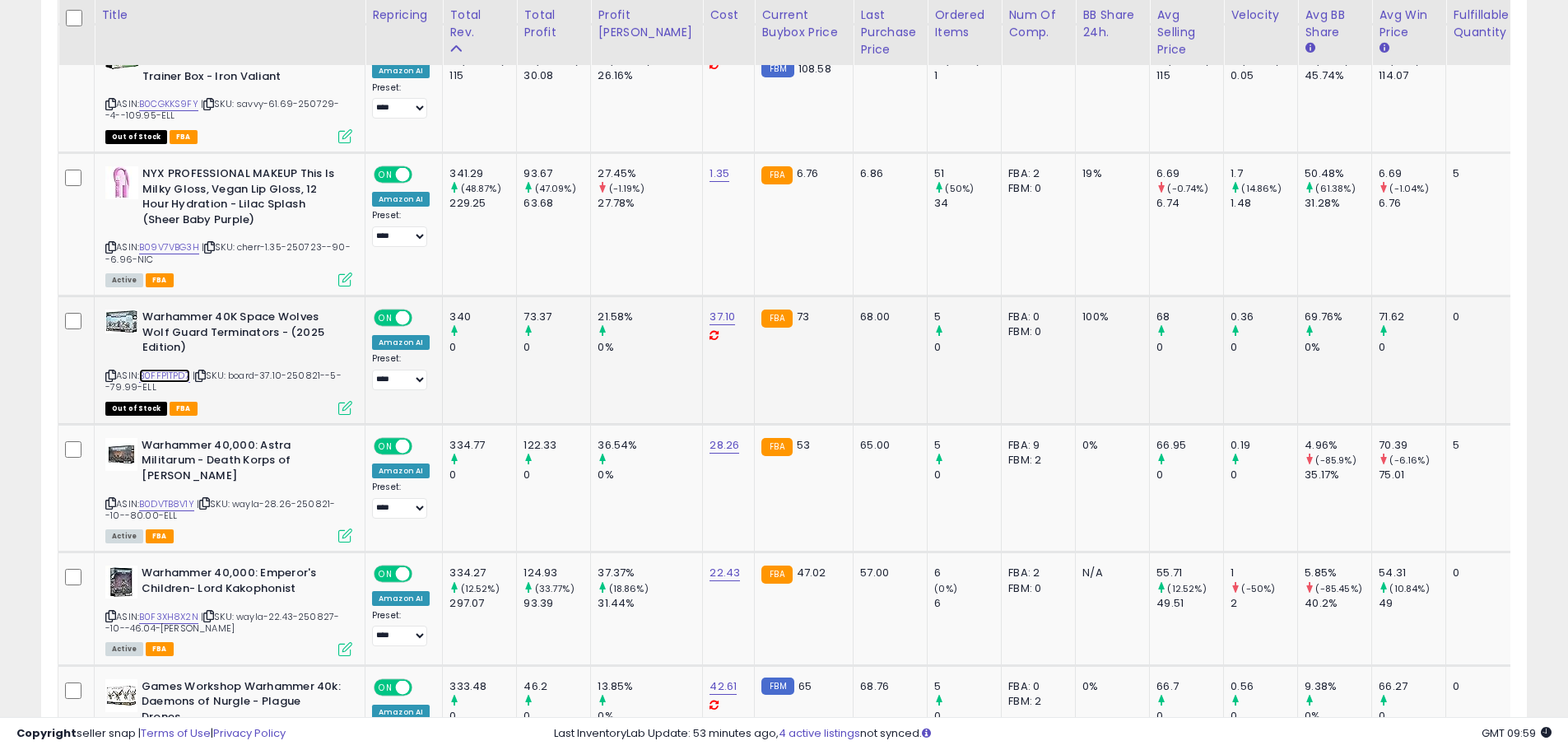
click at [177, 369] on link "B0FFP1TPD7" at bounding box center [164, 375] width 51 height 14
click at [175, 498] on link "B0DVTB8V1Y" at bounding box center [166, 504] width 55 height 14
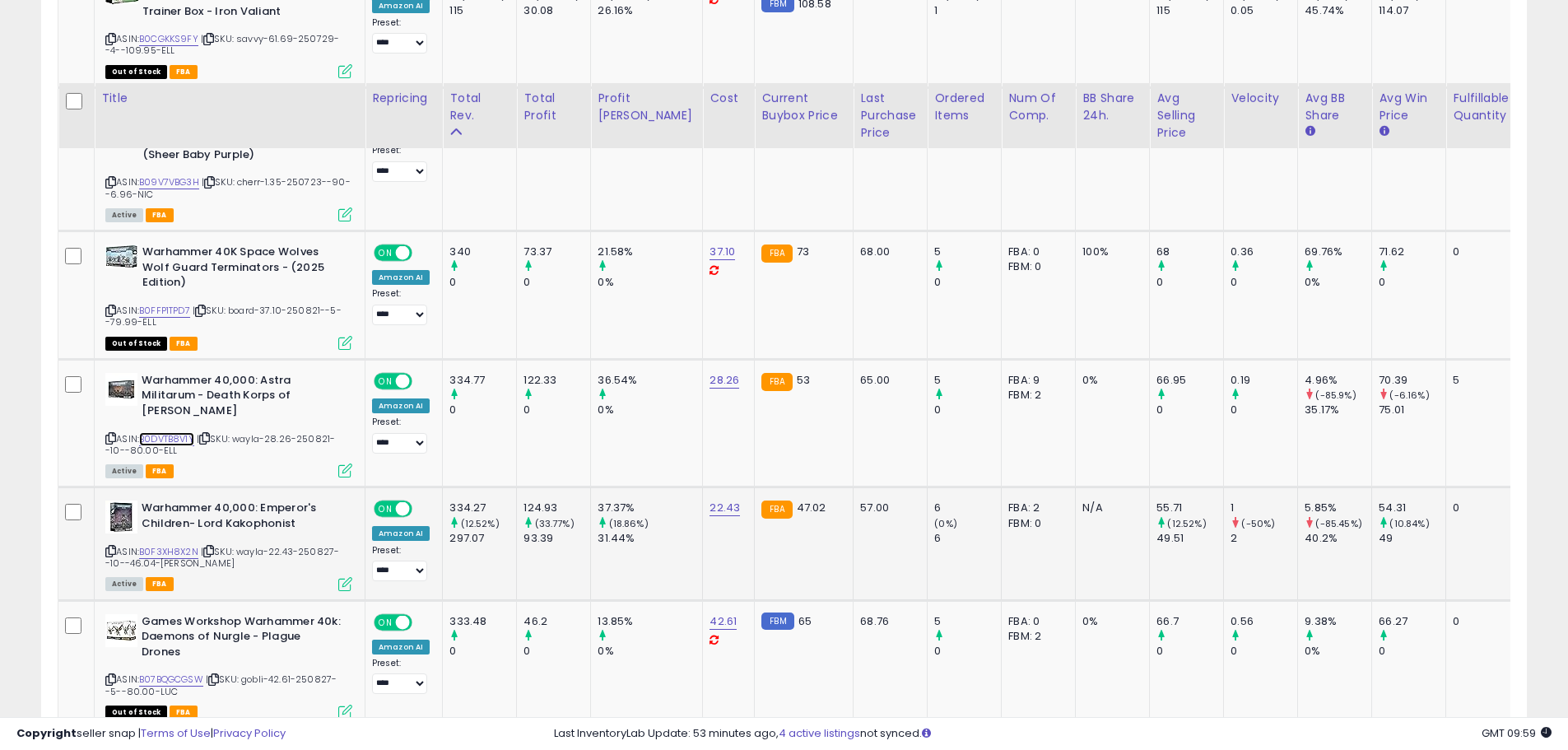
scroll to position [5243, 0]
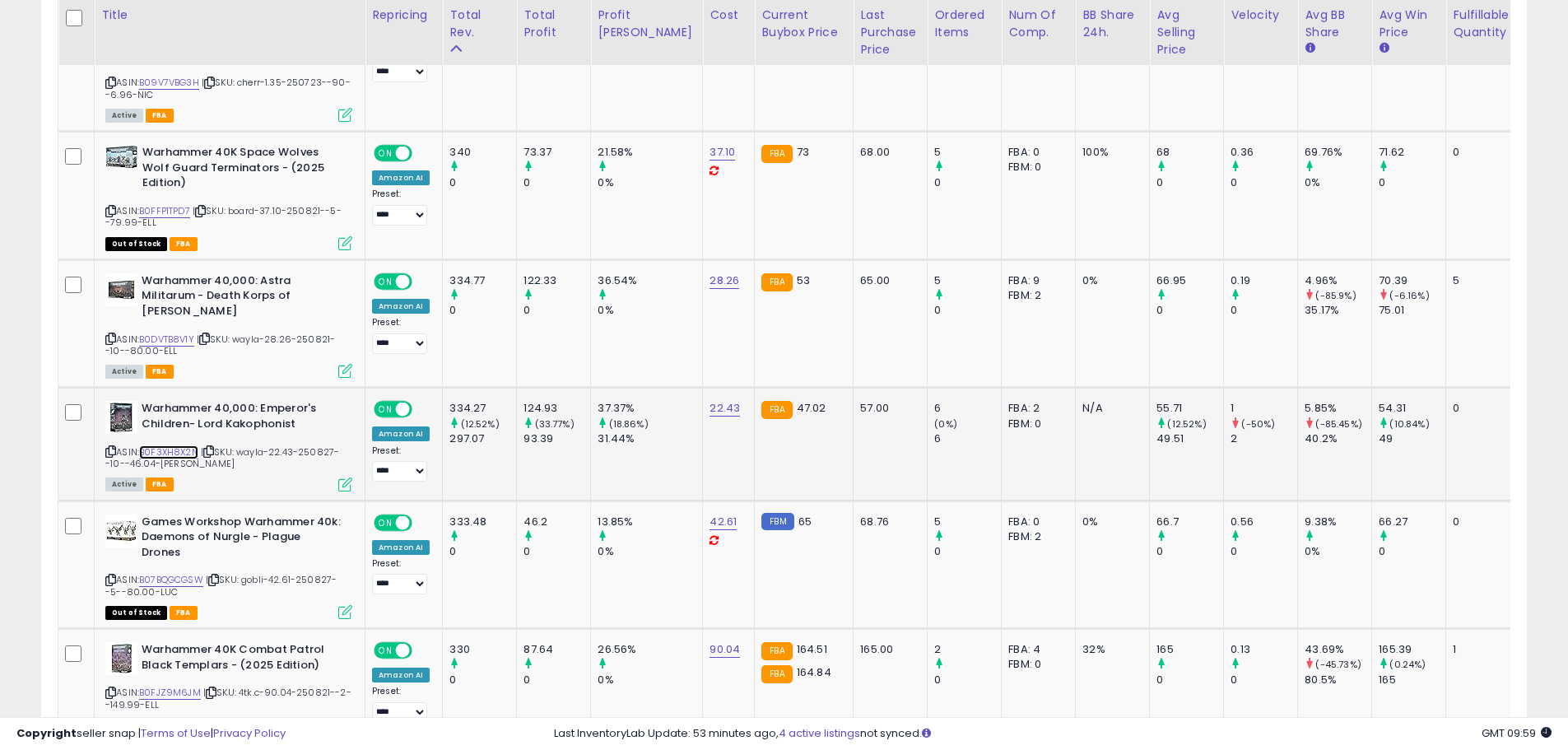
click at [174, 445] on link "B0F3XH8X2N" at bounding box center [169, 452] width 60 height 14
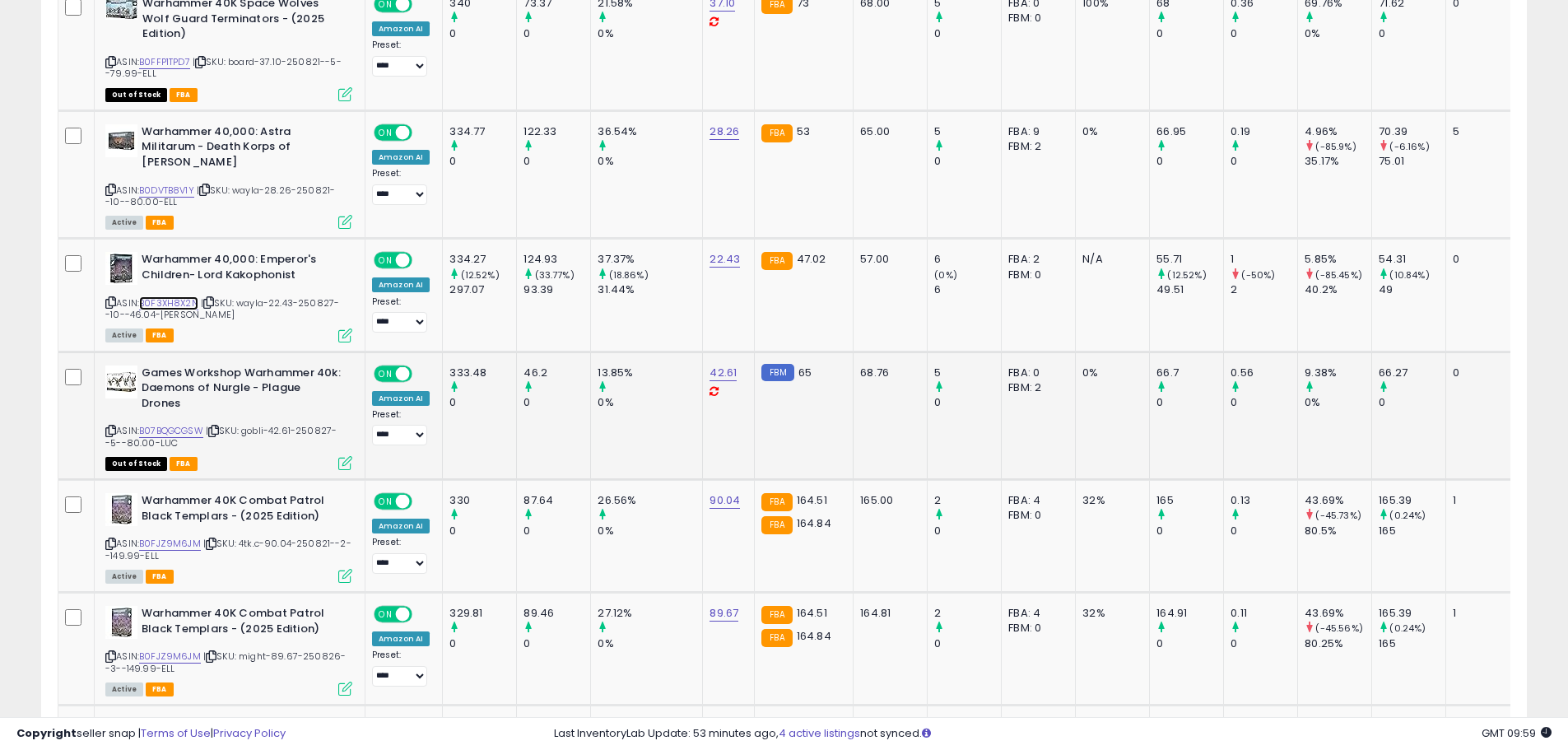
scroll to position [5407, 0]
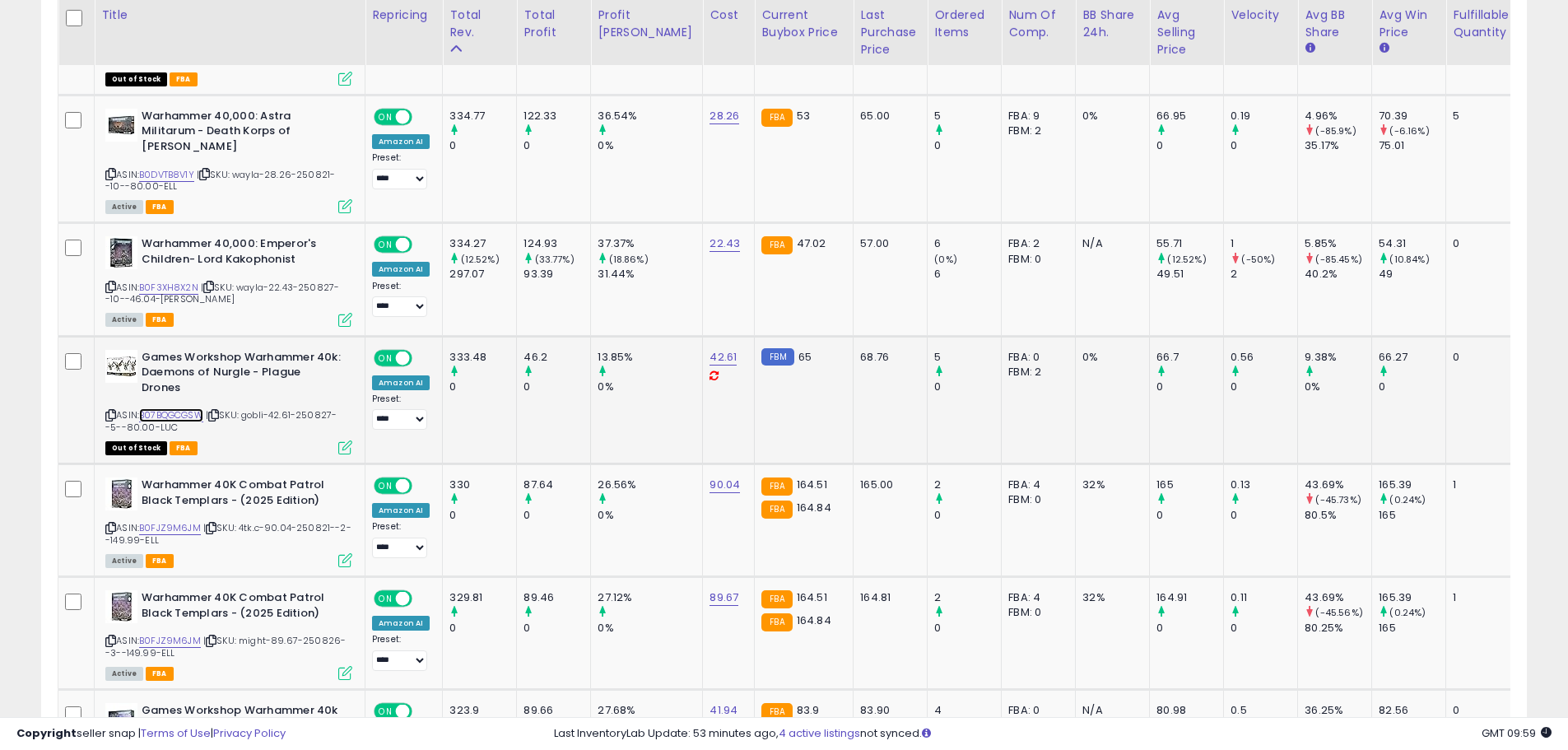
click at [182, 409] on link "B07BQGCGSW" at bounding box center [170, 416] width 64 height 14
click at [179, 522] on link "B0FJZ9M6JM" at bounding box center [169, 528] width 61 height 14
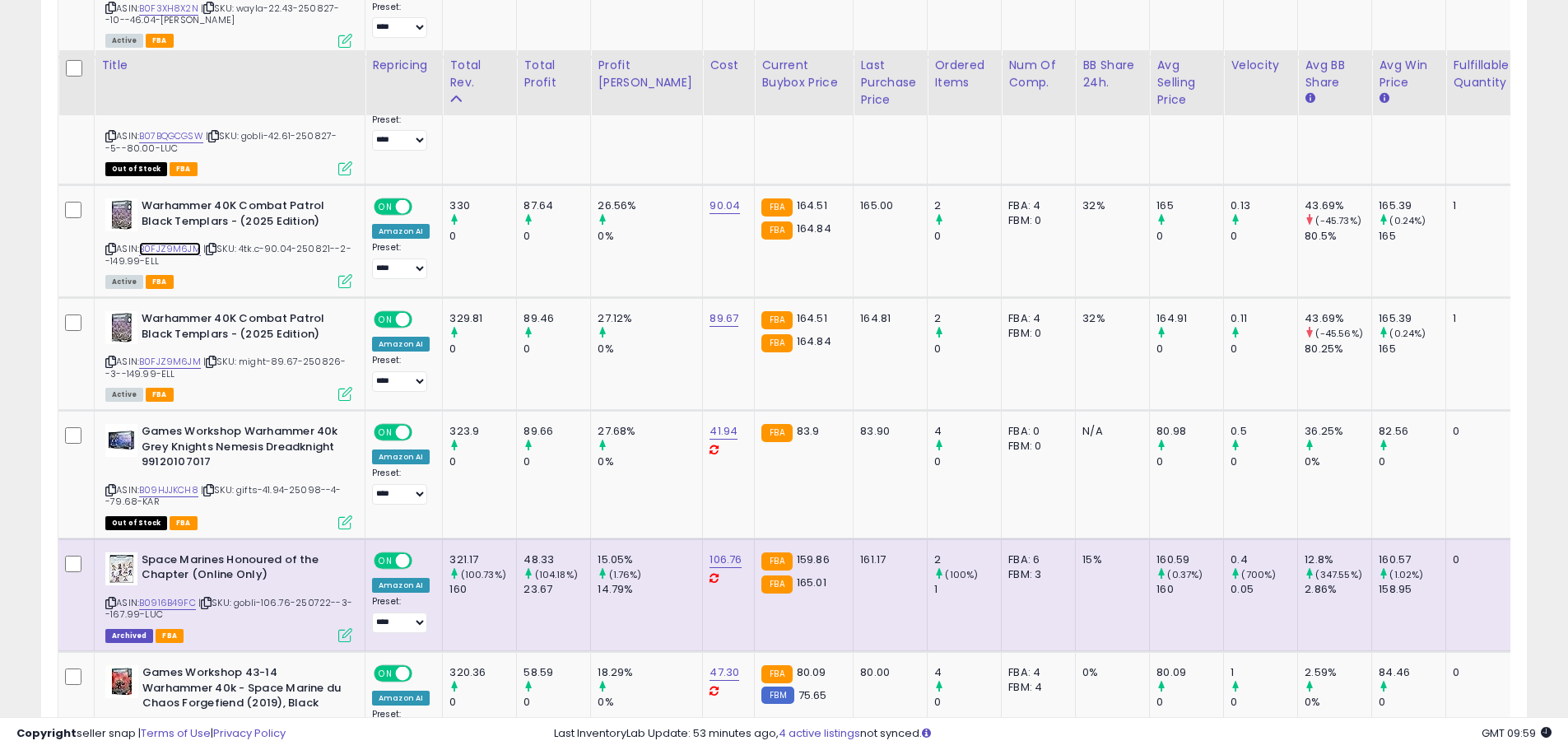
scroll to position [5736, 0]
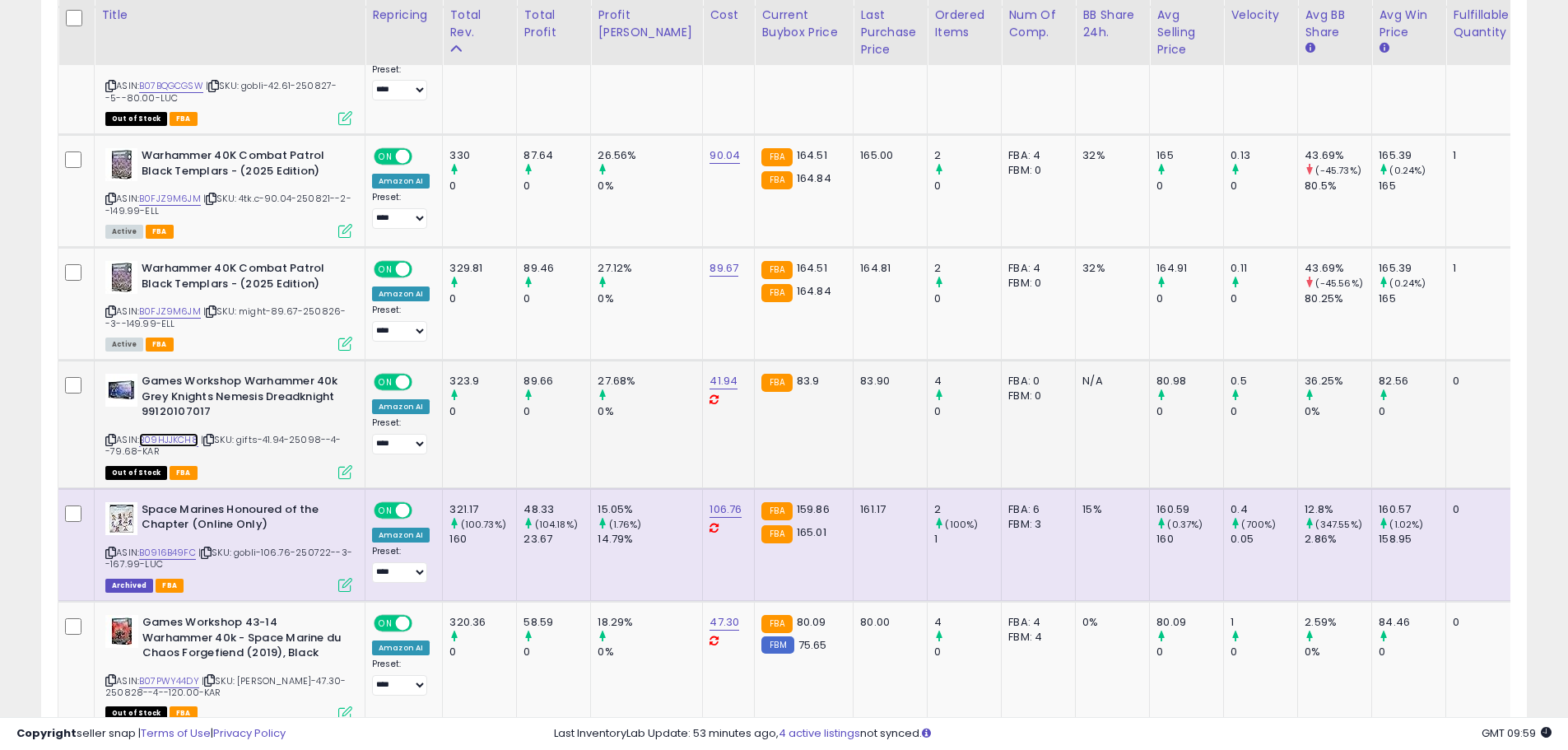
click at [179, 433] on link "B09HJJKCH8" at bounding box center [169, 440] width 60 height 14
click at [173, 546] on link "B0916B49FC" at bounding box center [167, 552] width 57 height 14
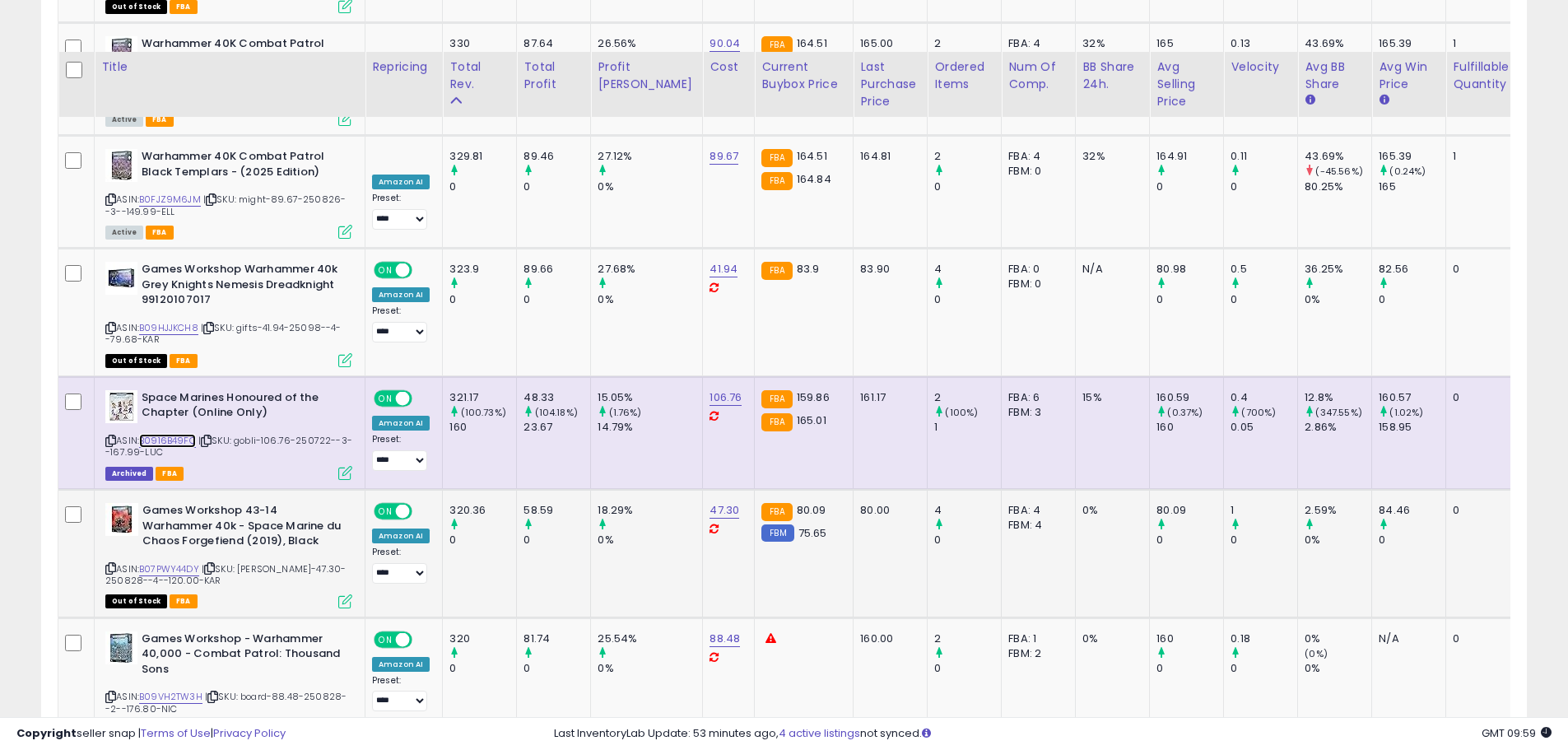
scroll to position [5901, 0]
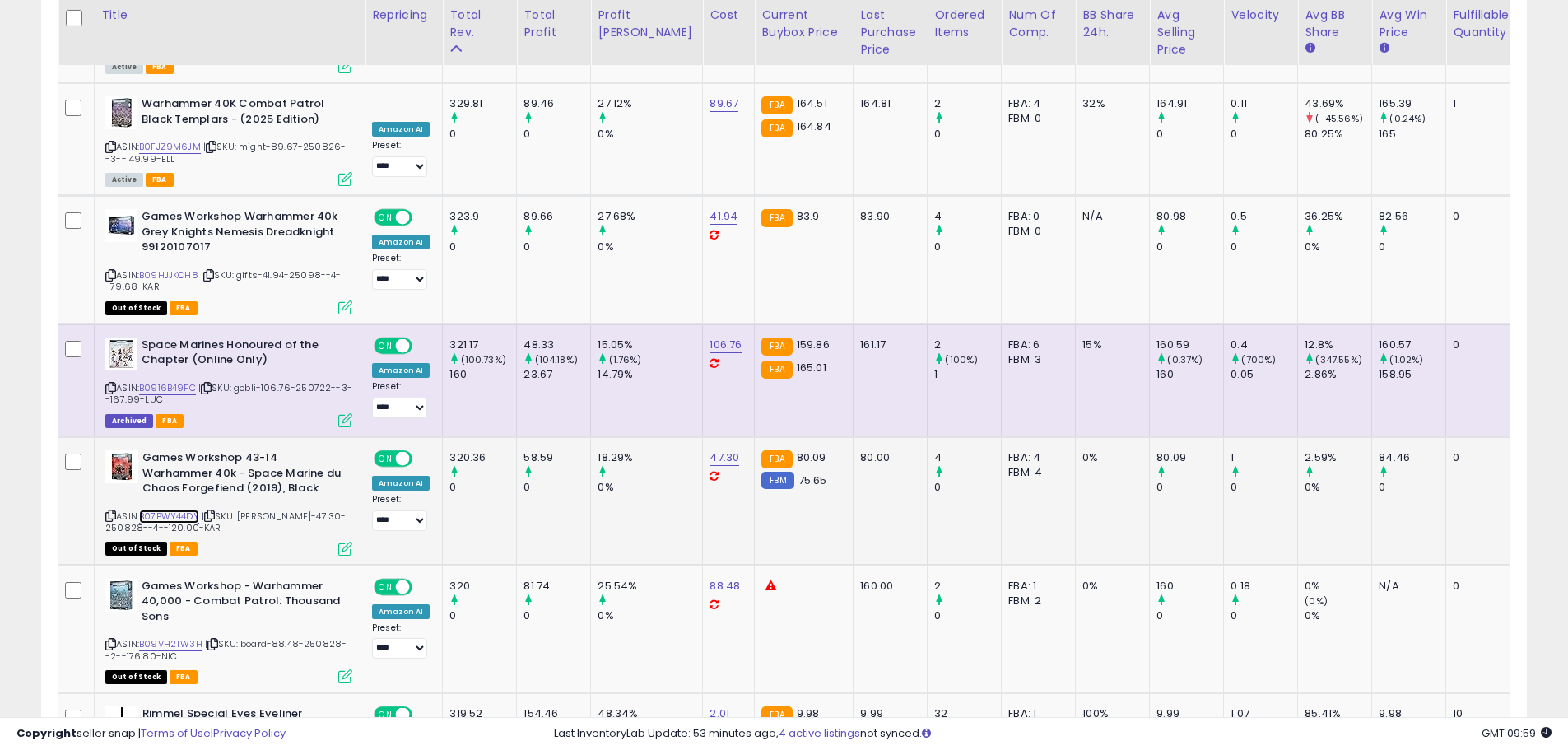
click at [185, 510] on link "B07PWY44DY" at bounding box center [169, 516] width 61 height 14
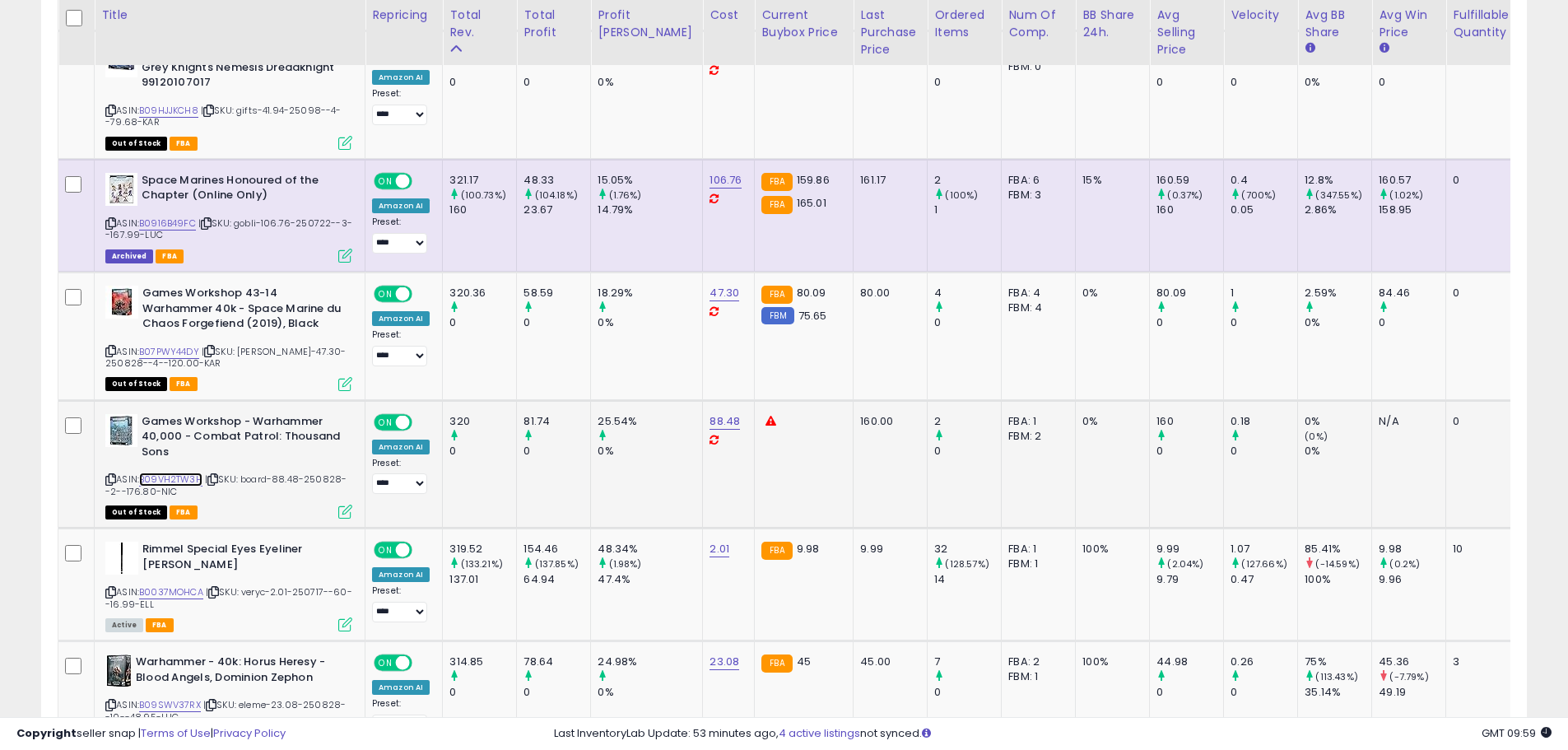
click at [179, 472] on link "B09VH2TW3H" at bounding box center [170, 479] width 63 height 14
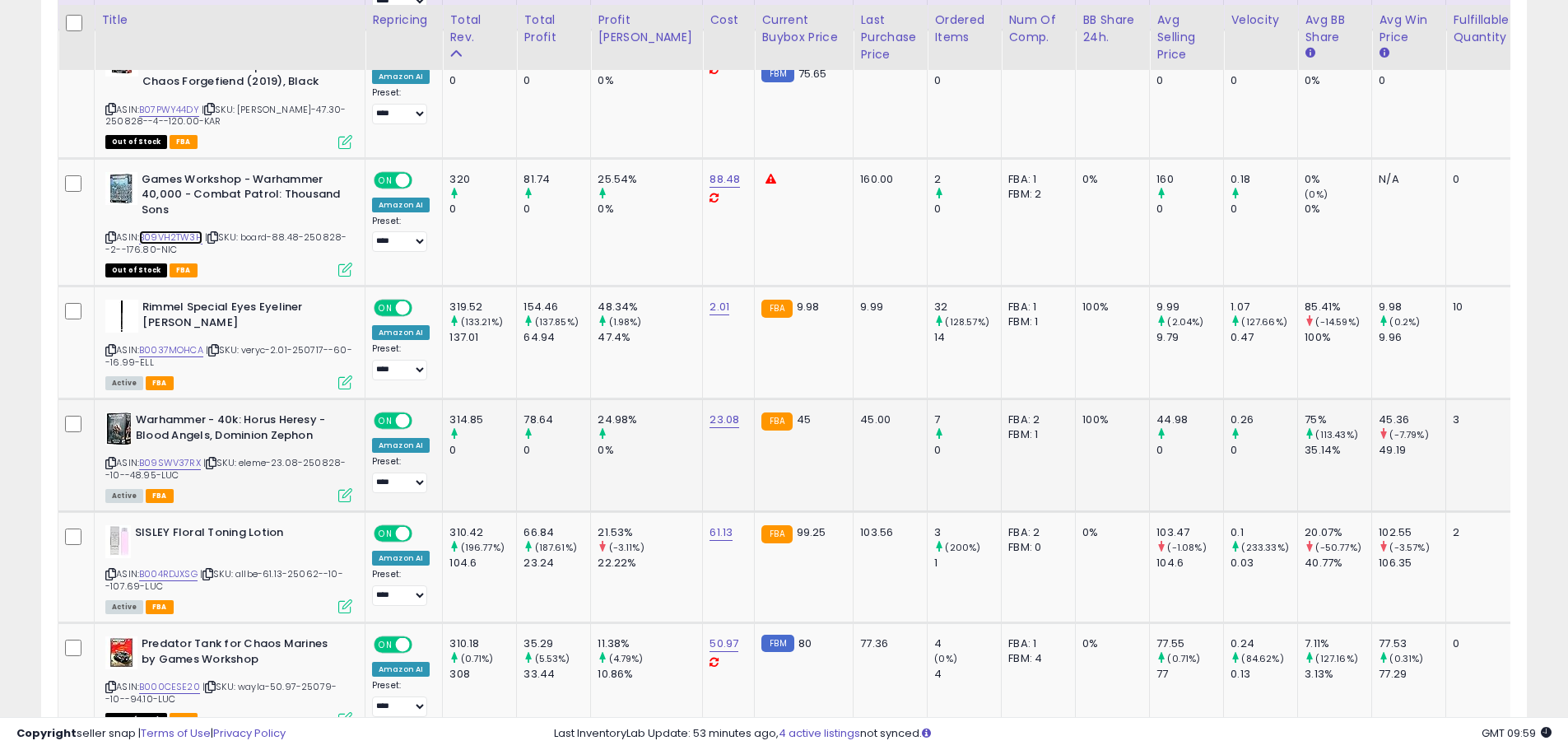
scroll to position [6313, 0]
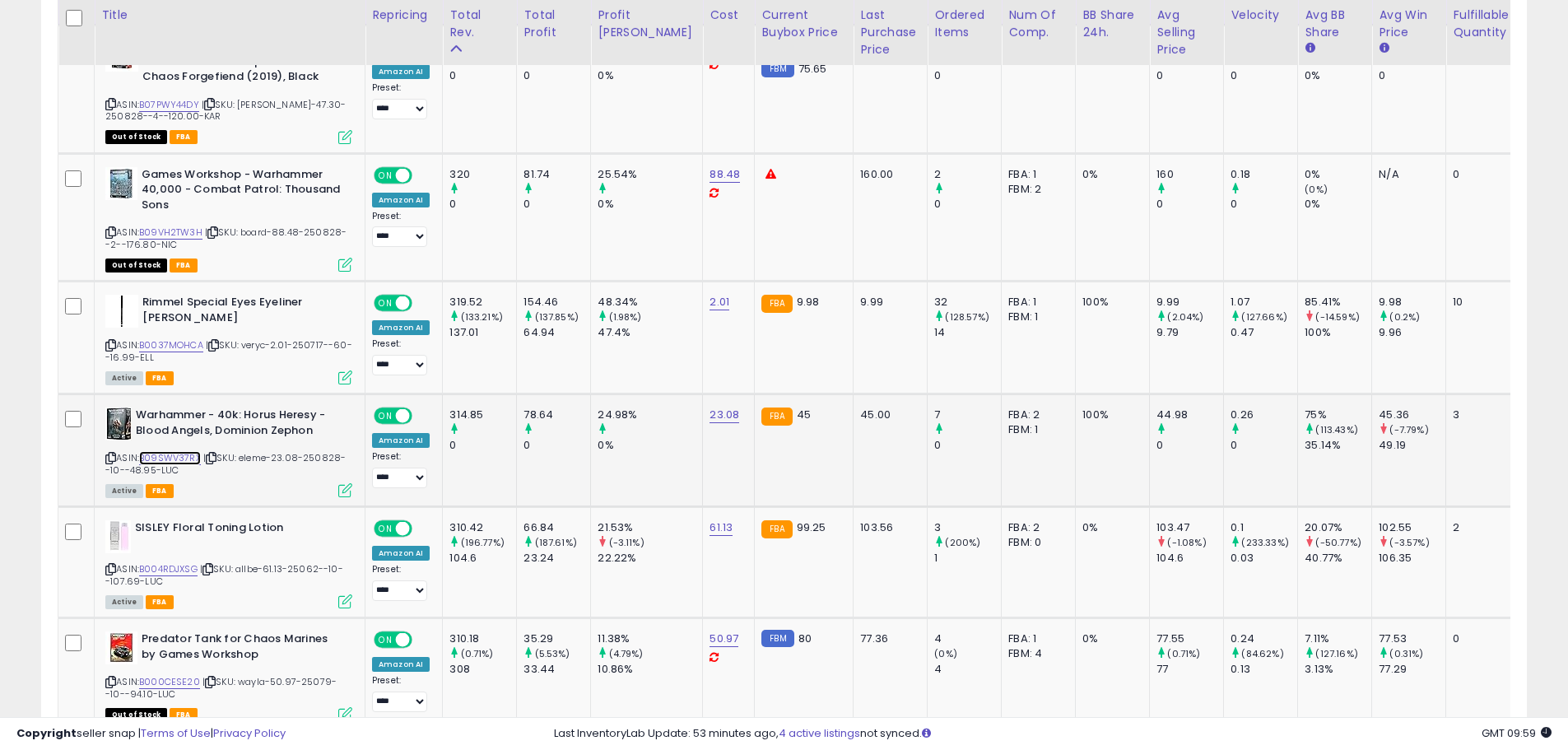
click at [177, 451] on link "B09SWV37RX" at bounding box center [169, 457] width 61 height 14
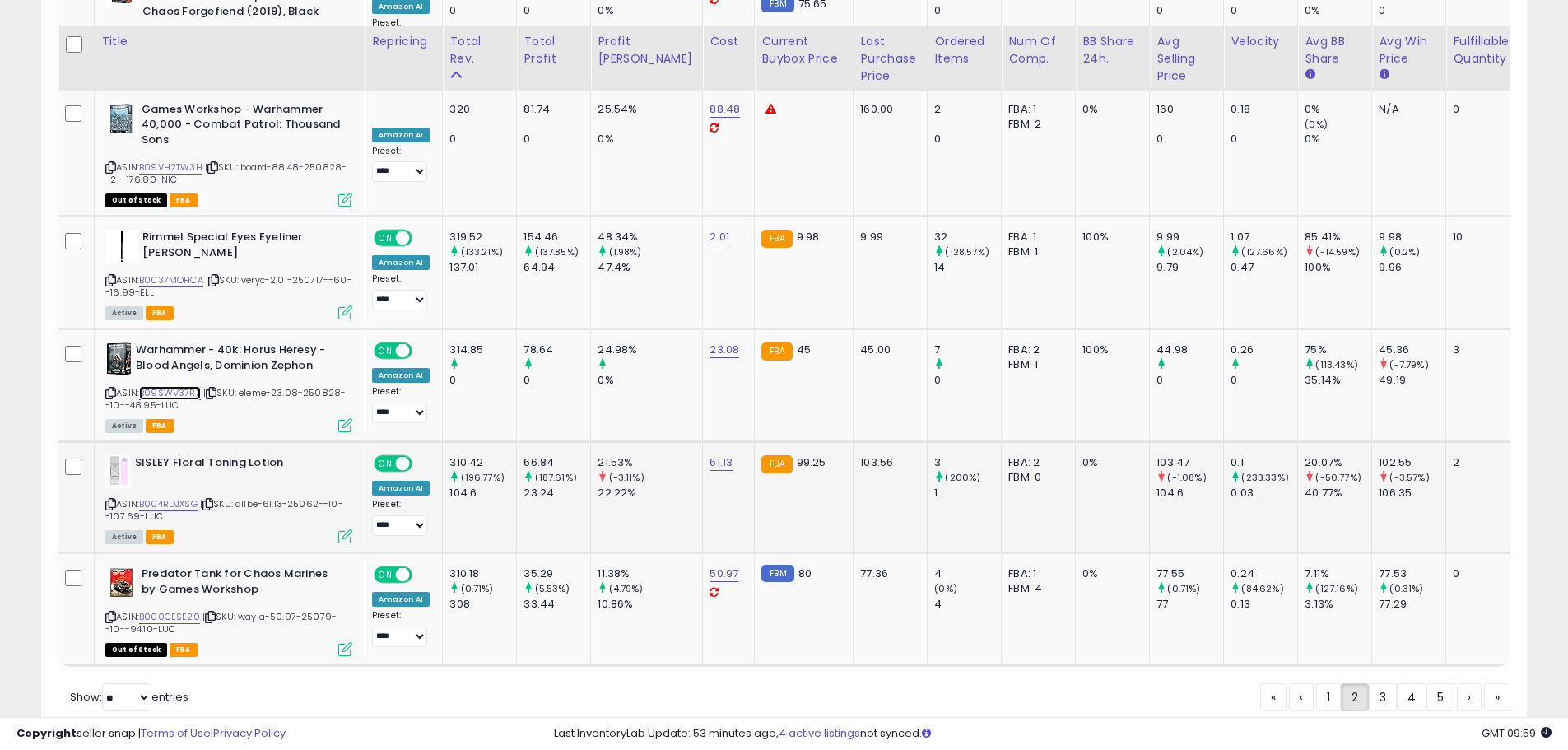
scroll to position [6404, 0]
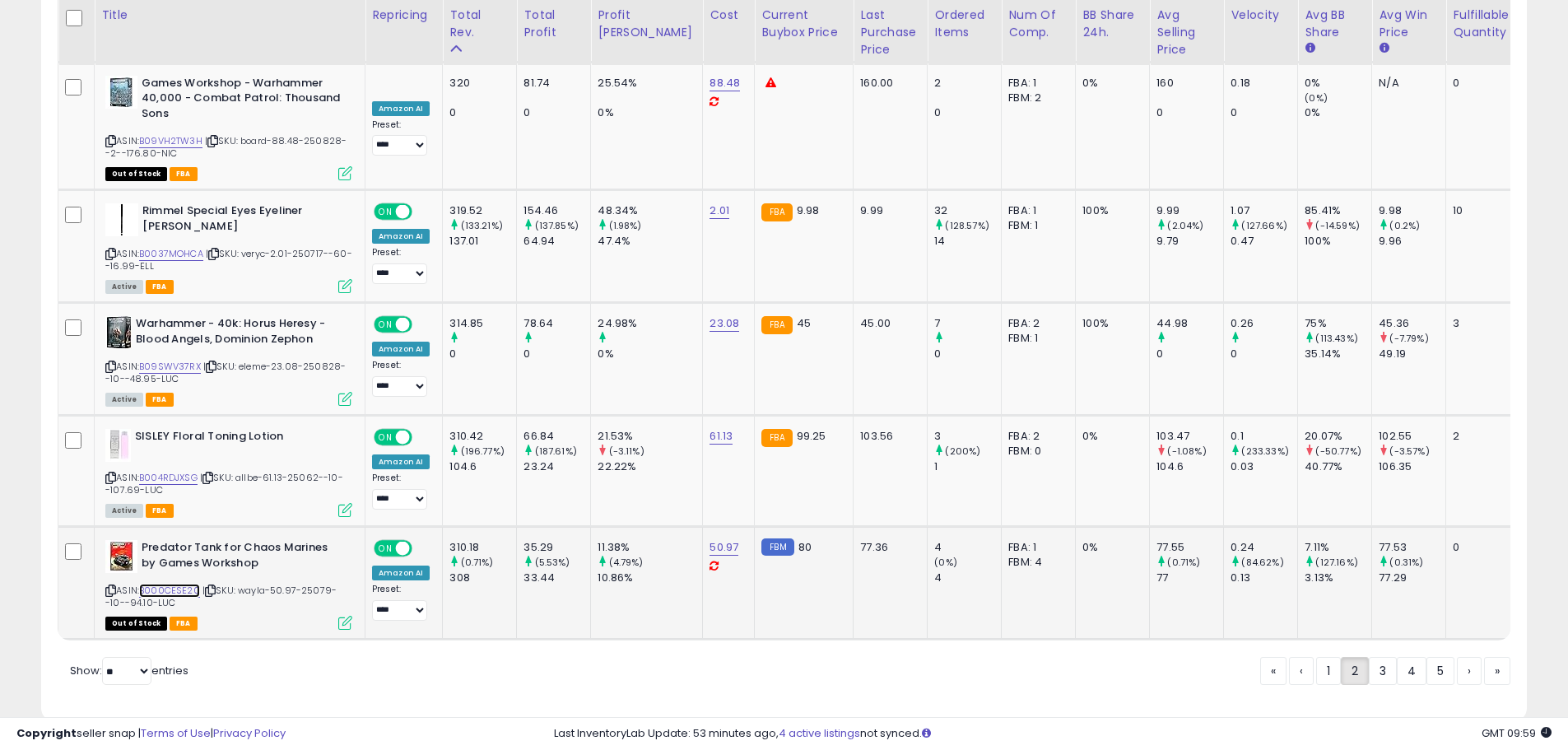
click at [172, 584] on link "B000CESE20" at bounding box center [169, 591] width 61 height 14
click at [1377, 658] on link "3" at bounding box center [1383, 672] width 28 height 28
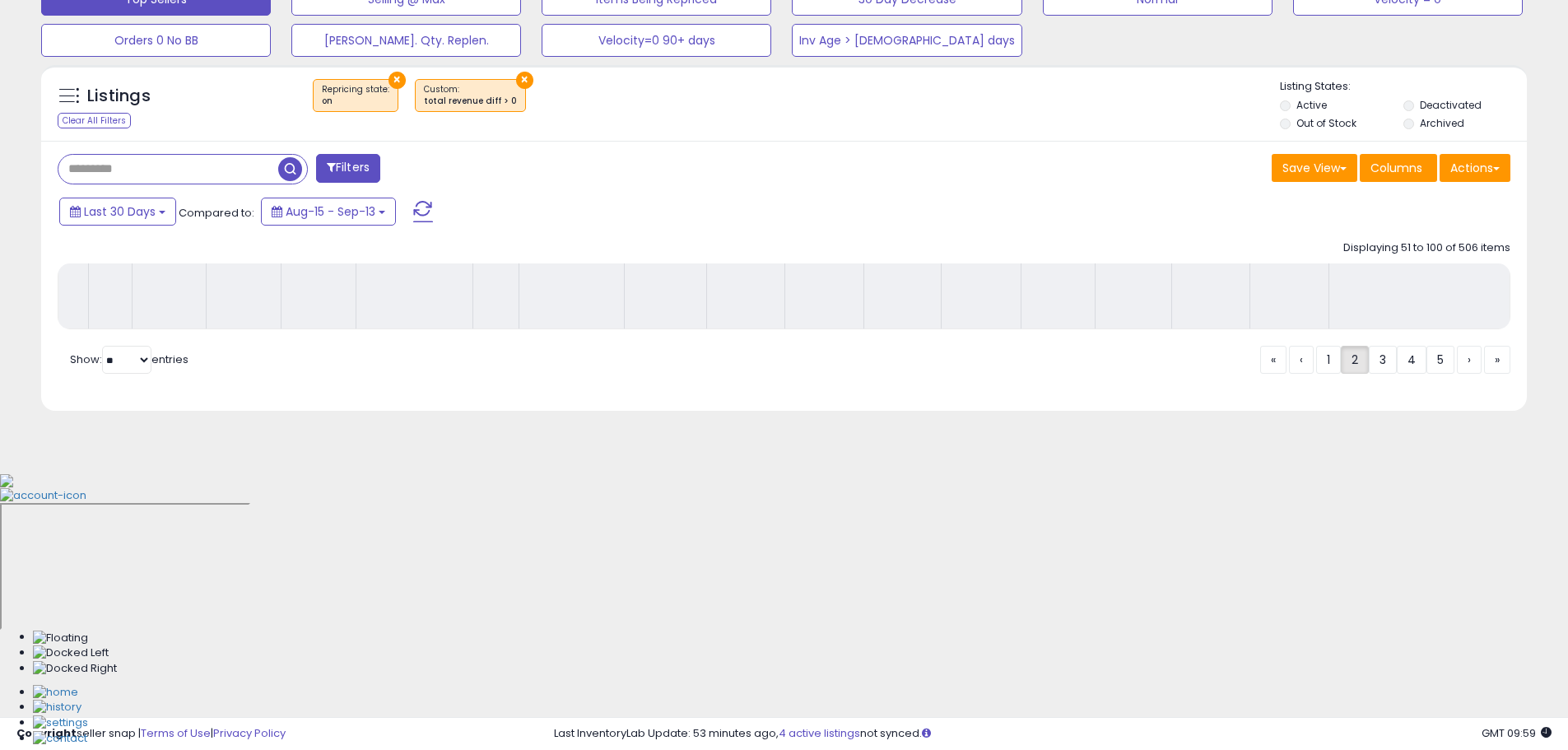
scroll to position [300, 0]
